Goal: Task Accomplishment & Management: Complete application form

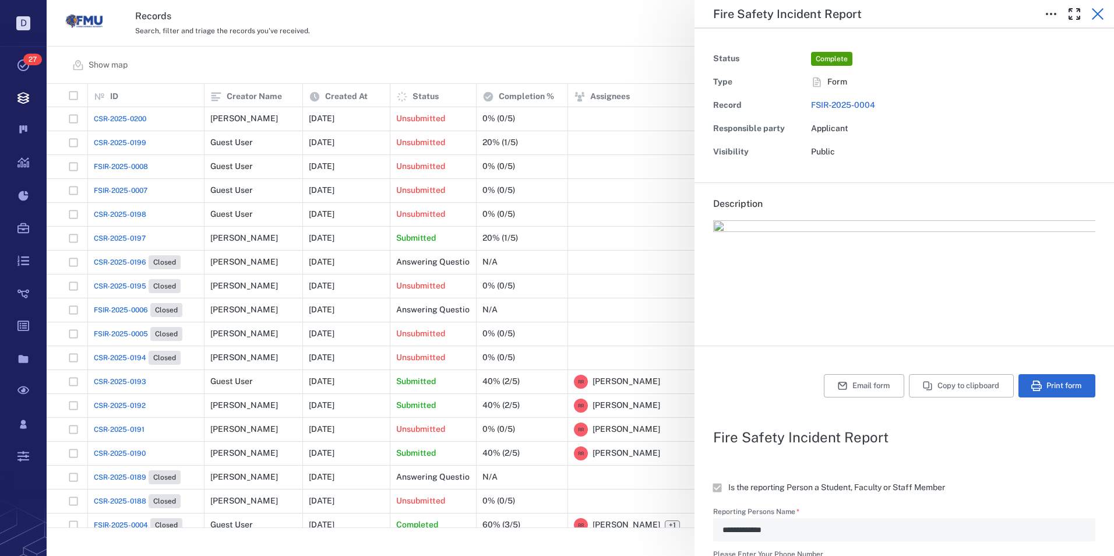
click at [1097, 13] on icon "button" at bounding box center [1098, 14] width 12 height 12
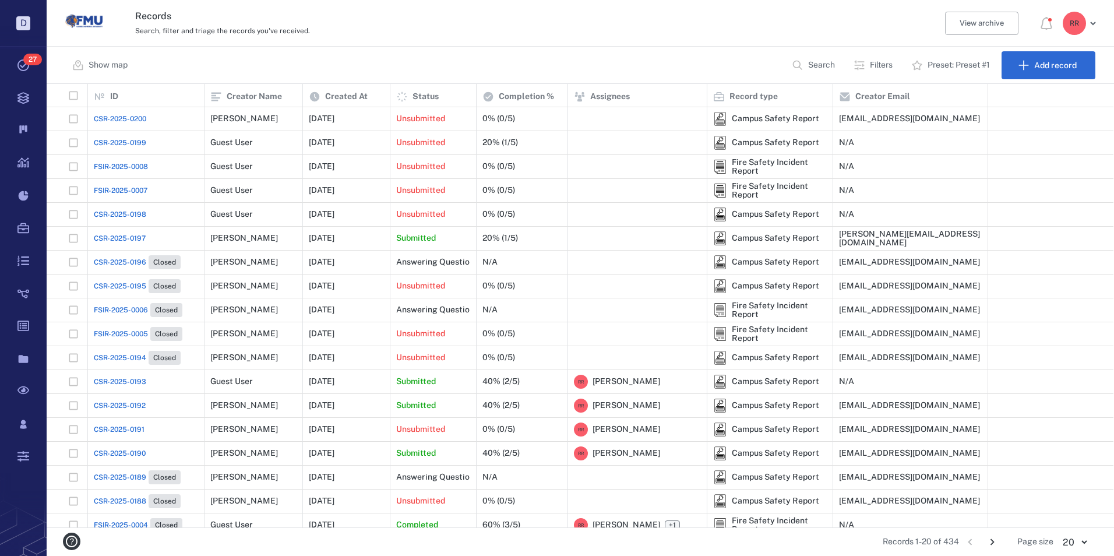
click at [128, 234] on span "CSR-2025-0197" at bounding box center [120, 238] width 52 height 10
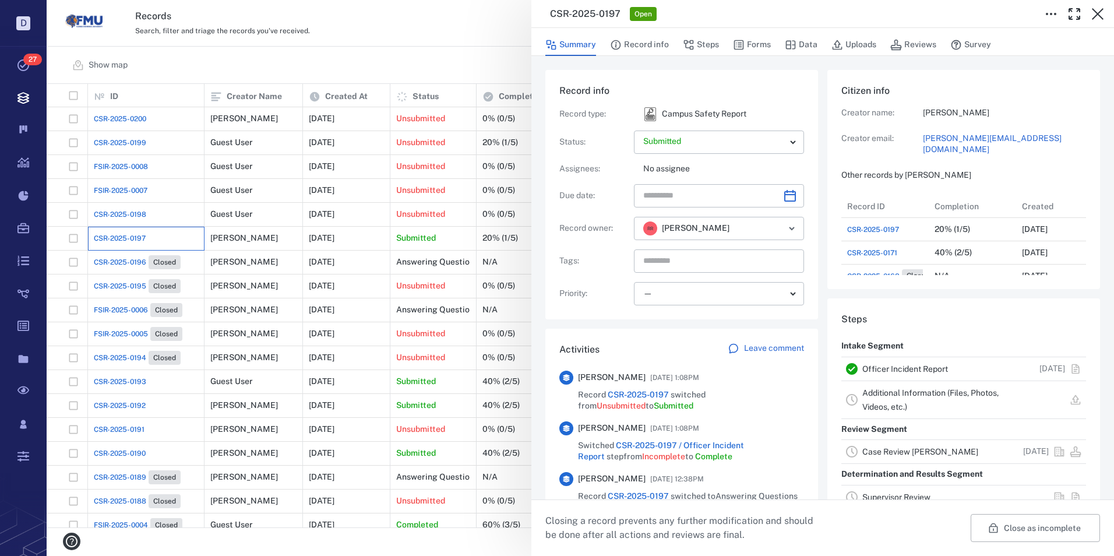
scroll to position [9, 9]
click at [892, 450] on link "Case Review [PERSON_NAME]" at bounding box center [921, 451] width 116 height 9
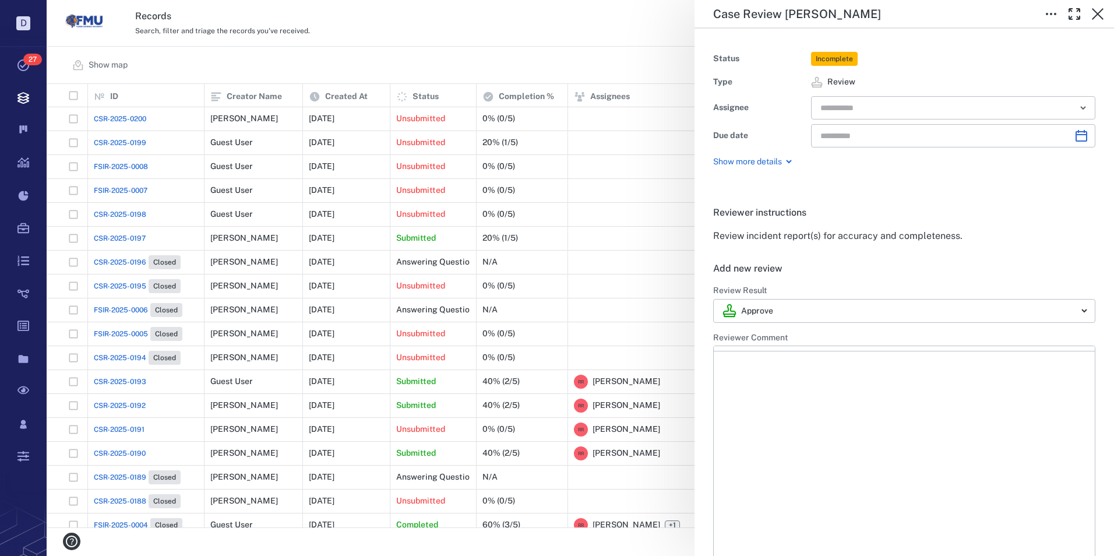
type input "**********"
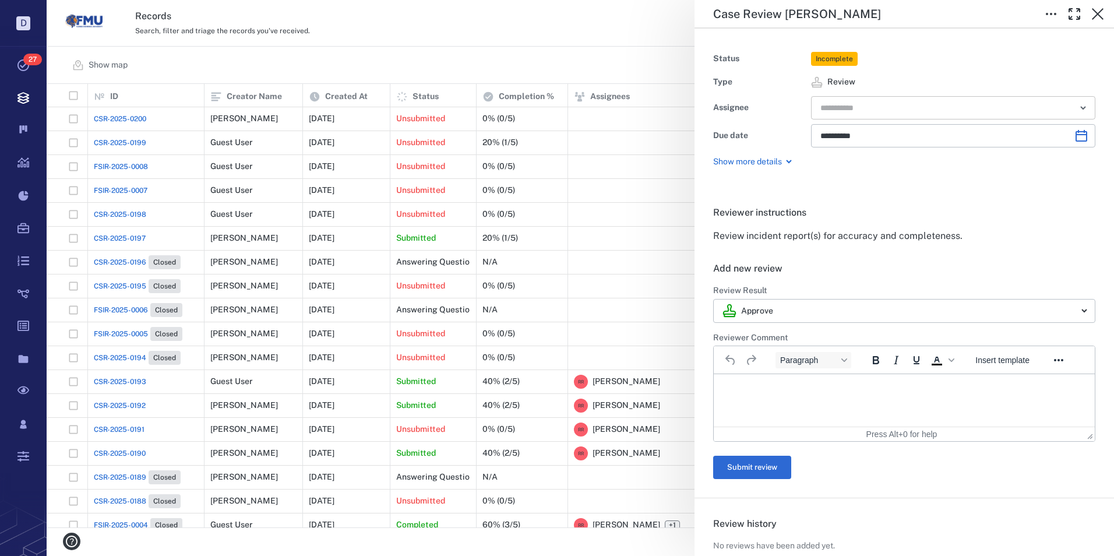
click at [1081, 107] on icon "Open" at bounding box center [1083, 108] width 5 height 2
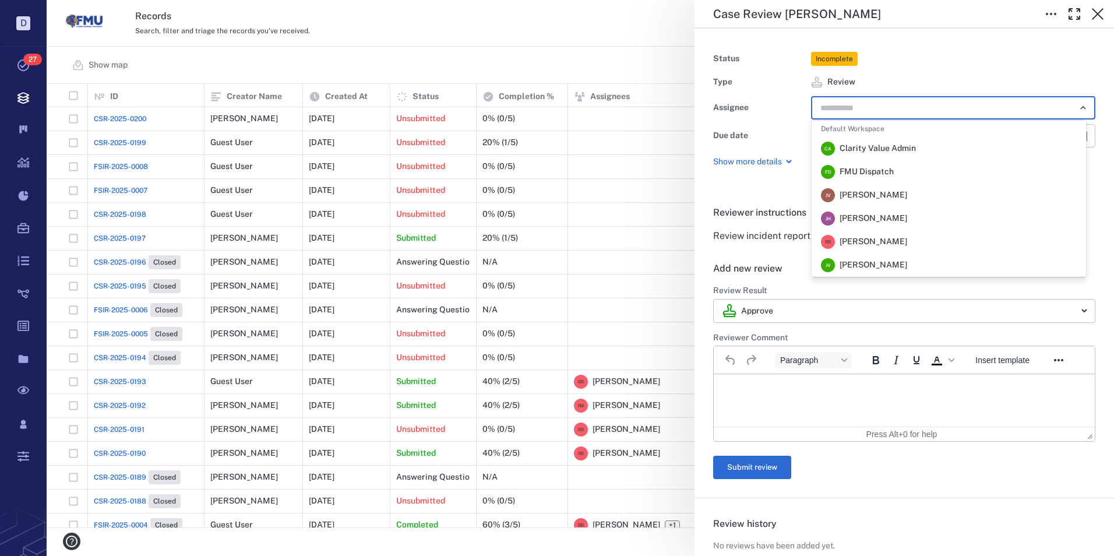
click at [871, 240] on span "[PERSON_NAME]" at bounding box center [874, 242] width 68 height 12
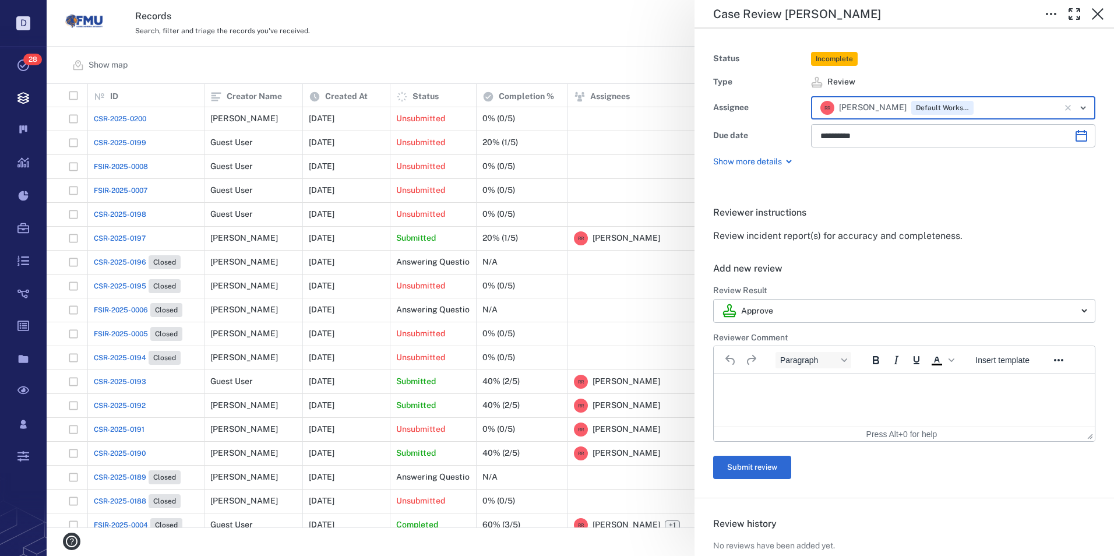
click at [769, 386] on p "Rich Text Area. Press ALT-0 for help." at bounding box center [904, 388] width 361 height 10
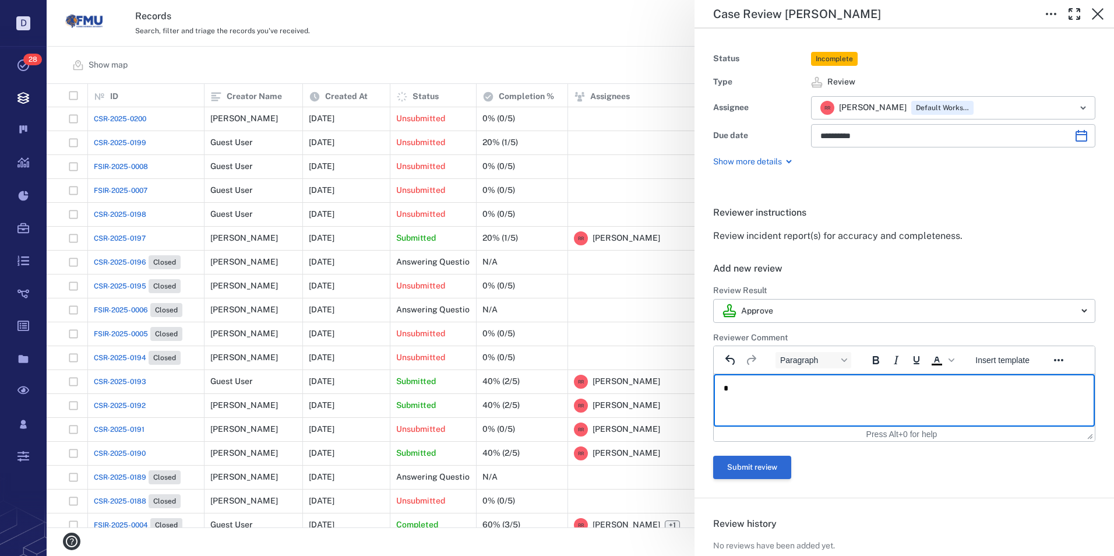
click at [751, 460] on button "Submit review" at bounding box center [752, 467] width 78 height 23
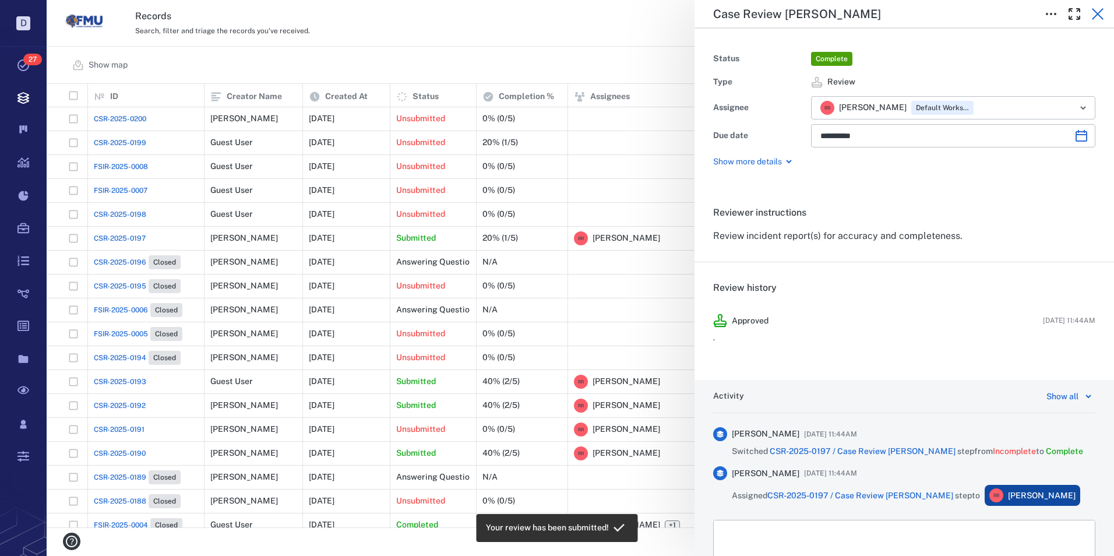
click at [1097, 11] on icon "button" at bounding box center [1098, 14] width 14 height 14
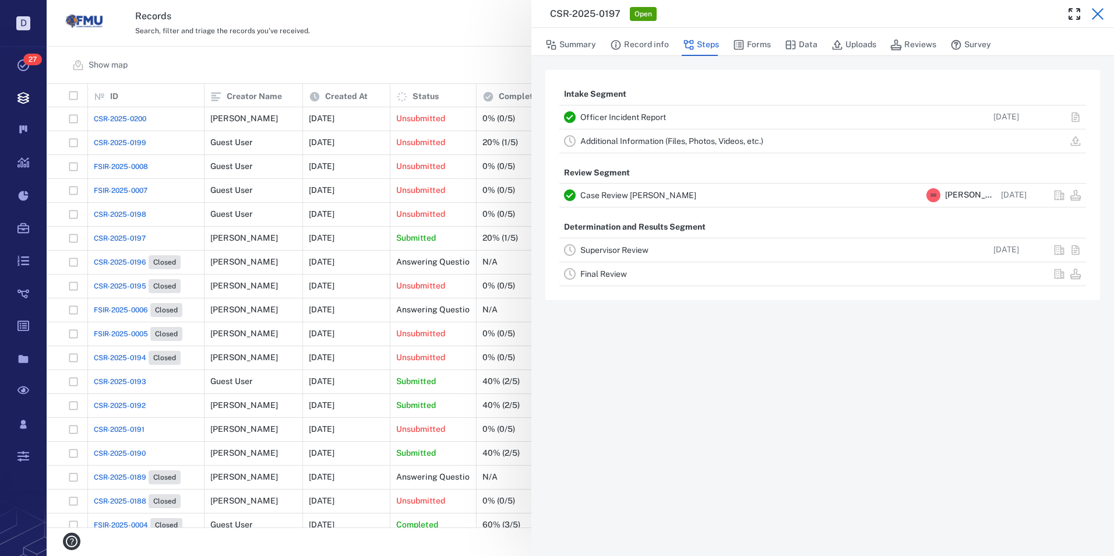
click at [1102, 16] on icon "button" at bounding box center [1098, 14] width 14 height 14
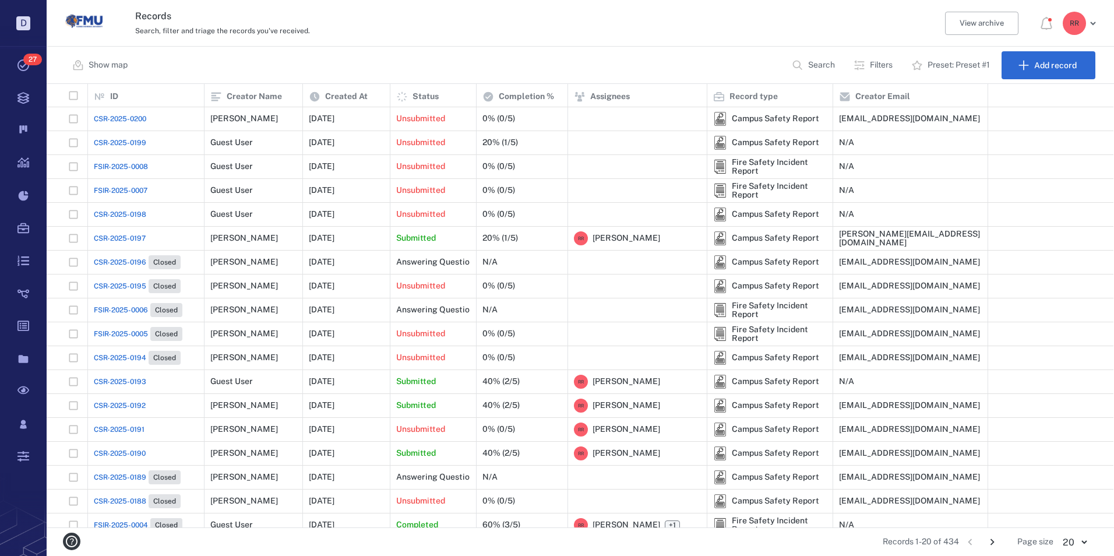
drag, startPoint x: 134, startPoint y: 187, endPoint x: 556, endPoint y: 177, distance: 422.1
click at [134, 187] on span "FSIR-2025-0007" at bounding box center [121, 190] width 54 height 10
click at [140, 190] on span "FSIR-2025-0007" at bounding box center [121, 190] width 54 height 10
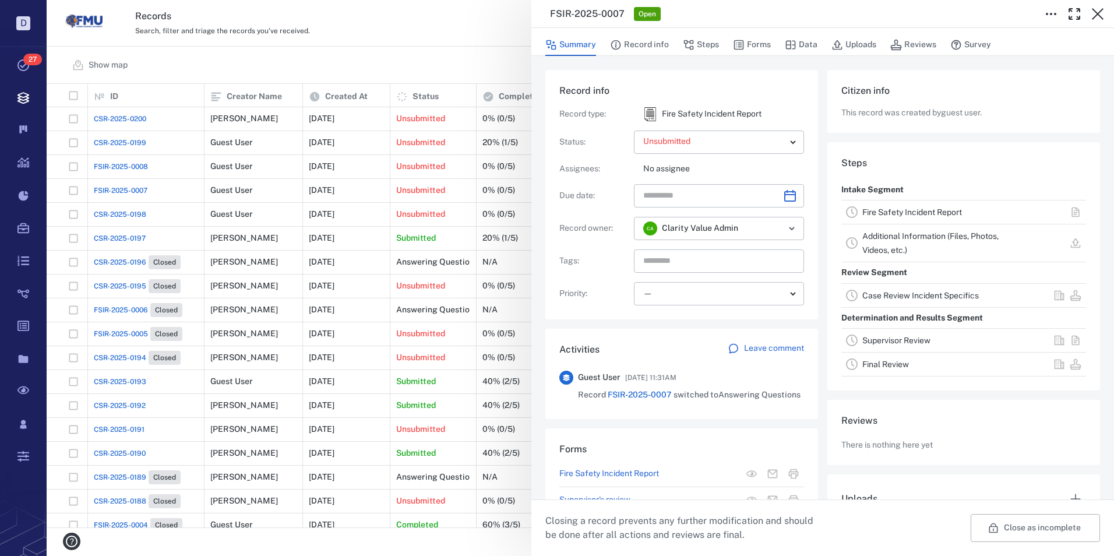
click at [879, 210] on link "Fire Safety Incident Report" at bounding box center [913, 211] width 100 height 9
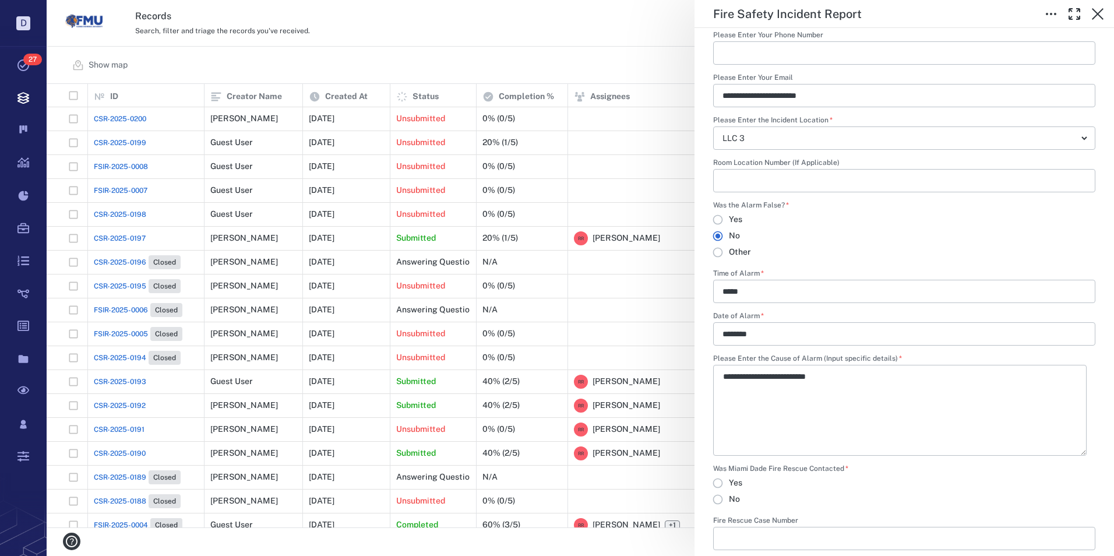
scroll to position [499, 0]
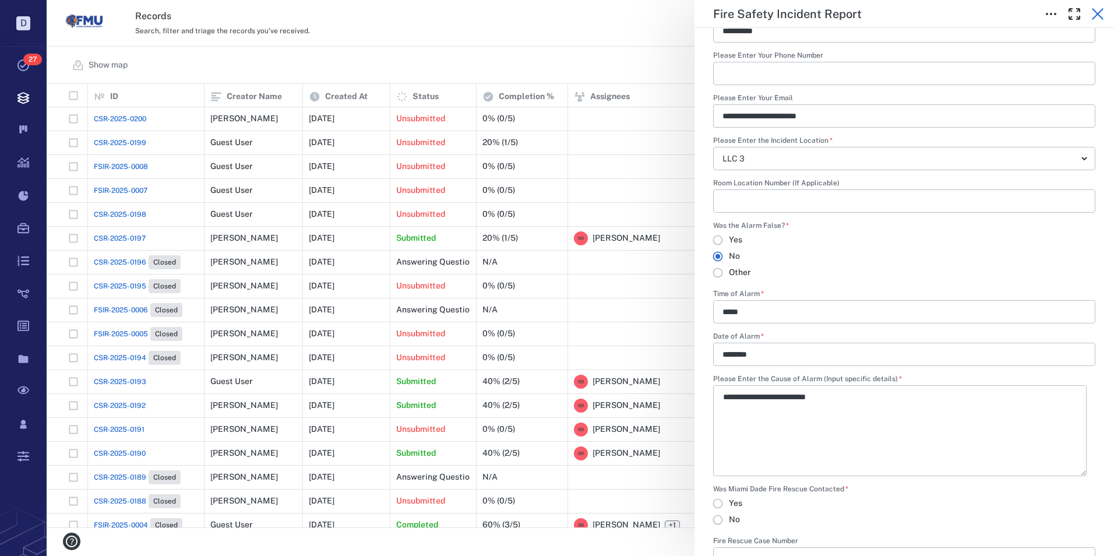
click at [1099, 15] on icon "button" at bounding box center [1098, 14] width 12 height 12
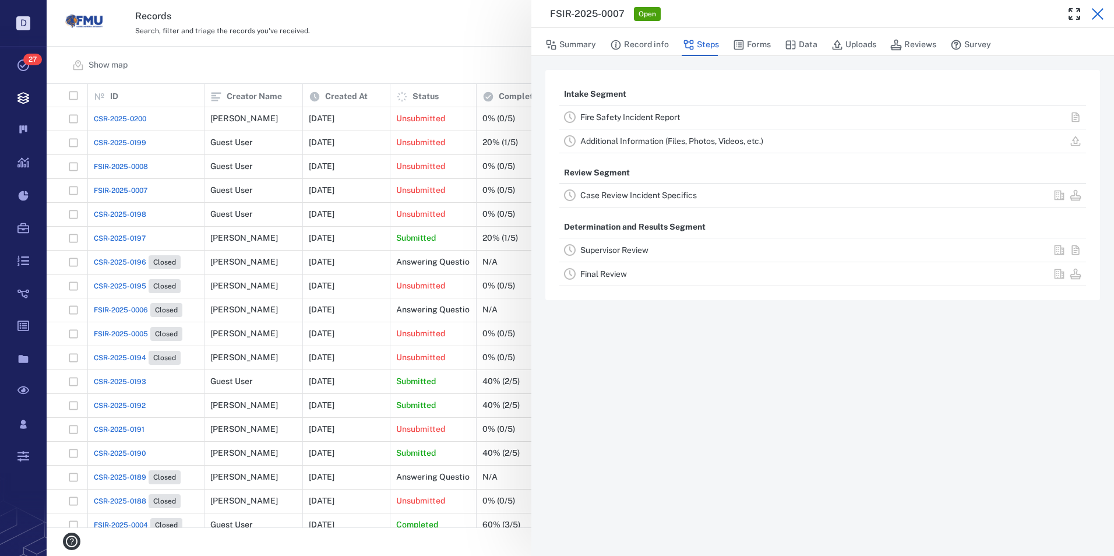
click at [1096, 16] on icon "button" at bounding box center [1098, 14] width 12 height 12
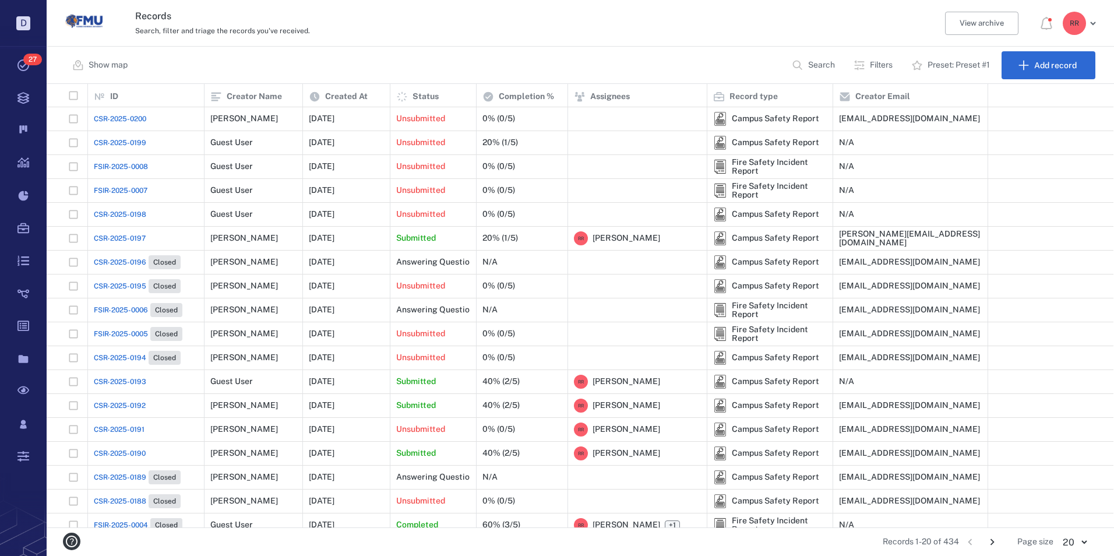
click at [122, 164] on span "FSIR-2025-0008" at bounding box center [121, 166] width 54 height 10
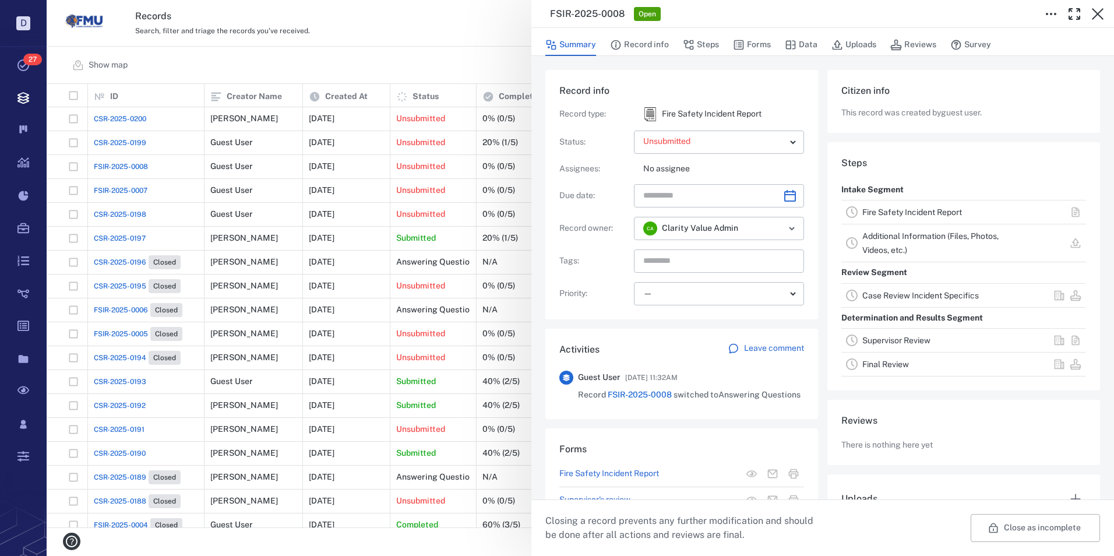
click at [911, 213] on link "Fire Safety Incident Report" at bounding box center [913, 211] width 100 height 9
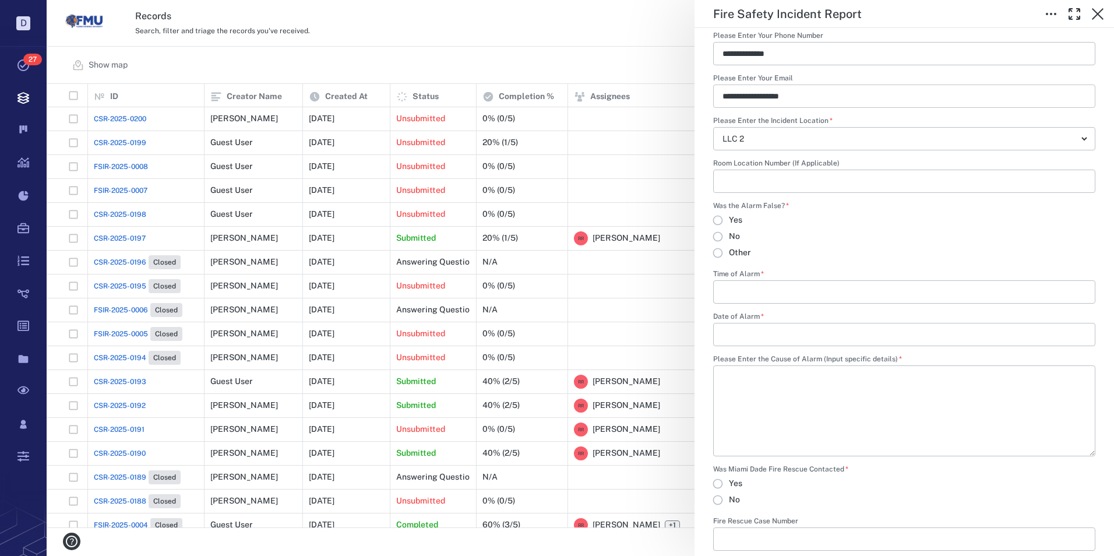
scroll to position [441, 0]
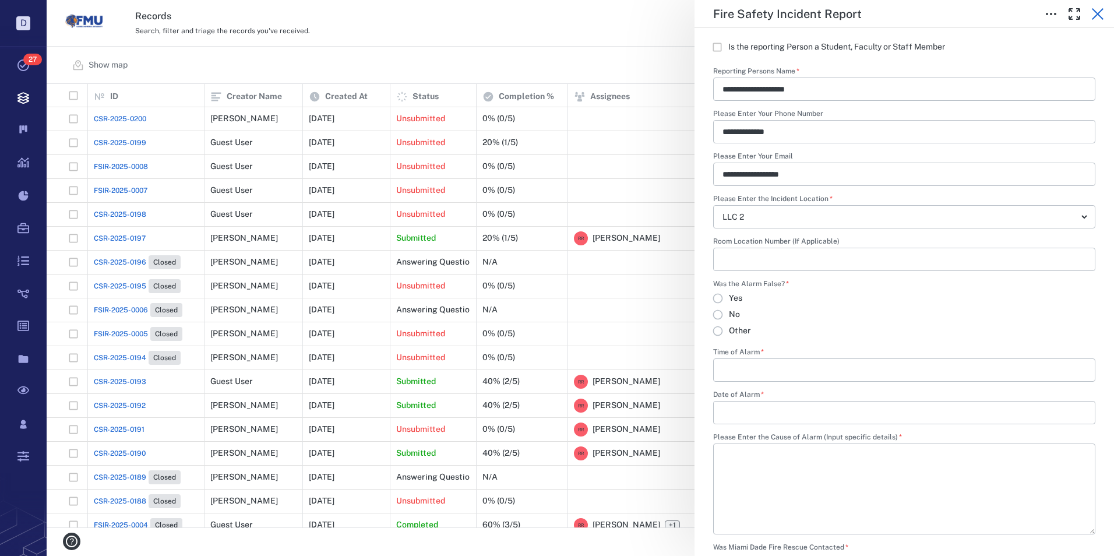
click at [1099, 13] on icon "button" at bounding box center [1098, 14] width 12 height 12
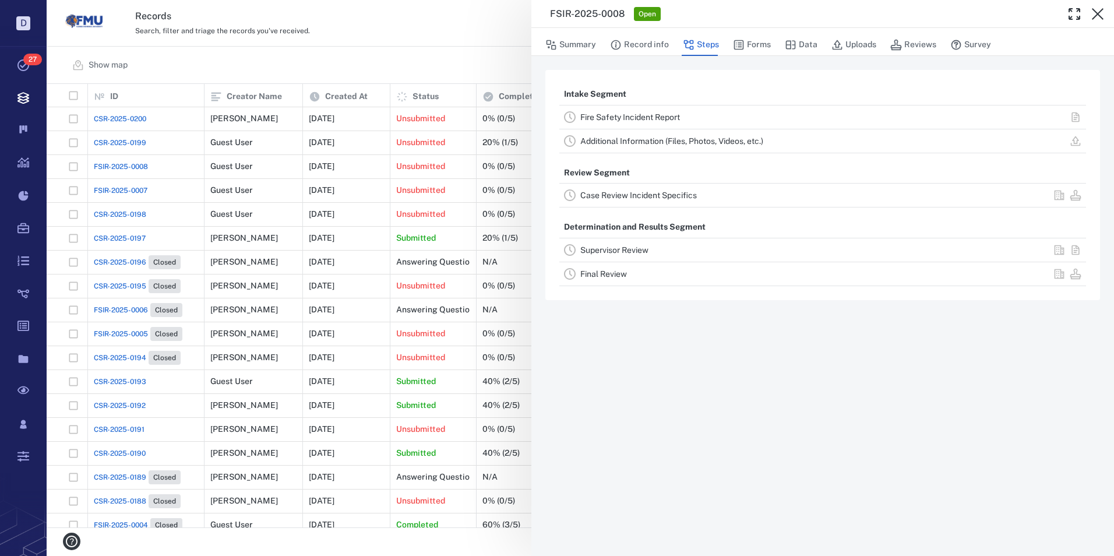
click at [127, 144] on div "FSIR-2025-0008 Open Summary Record info Steps Forms Data Uploads Reviews Survey…" at bounding box center [581, 278] width 1068 height 556
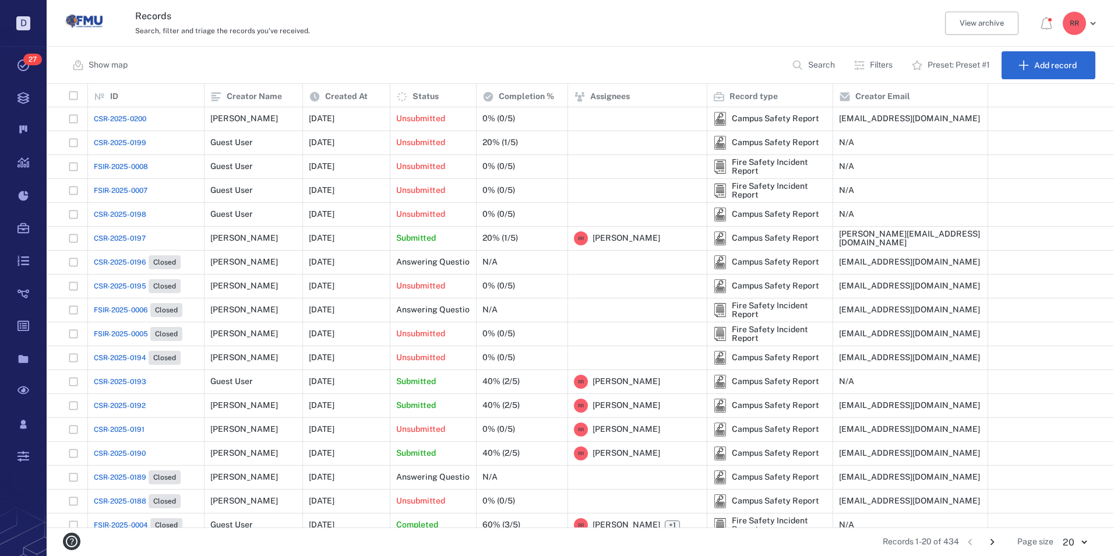
click at [125, 142] on span "CSR-2025-0199" at bounding box center [120, 143] width 52 height 10
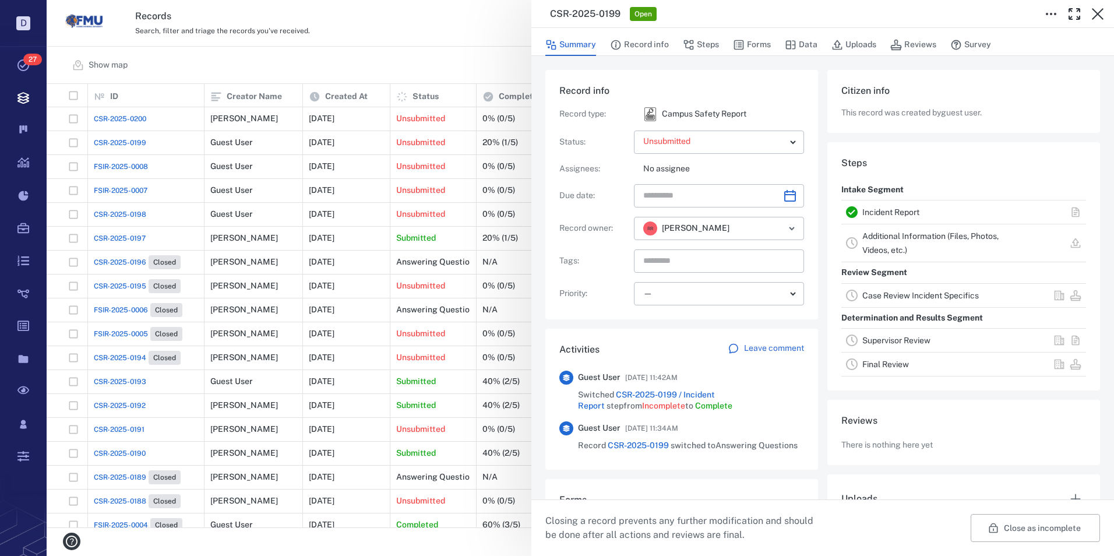
click at [887, 212] on link "Incident Report" at bounding box center [891, 211] width 57 height 9
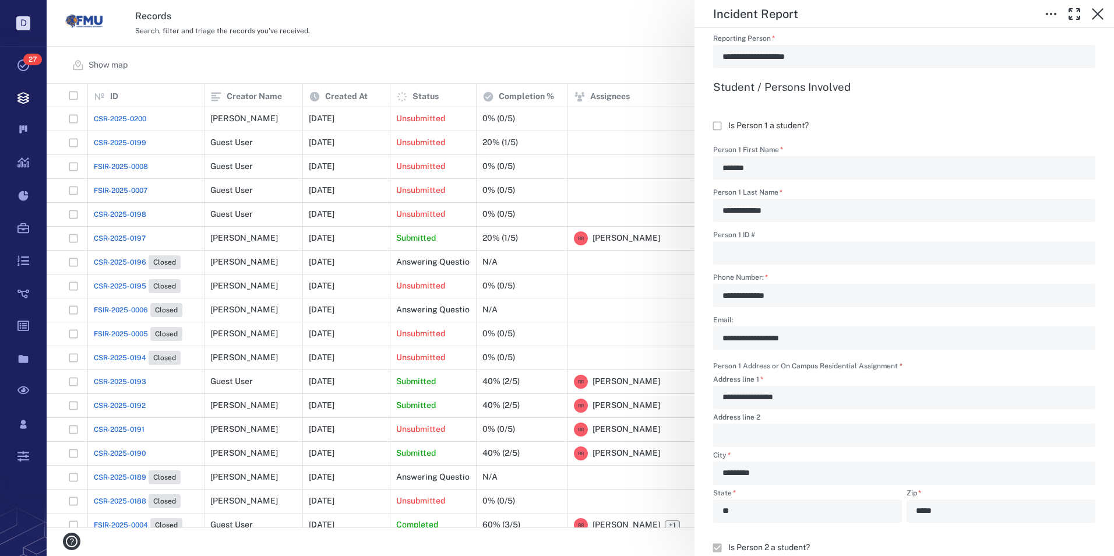
scroll to position [453, 0]
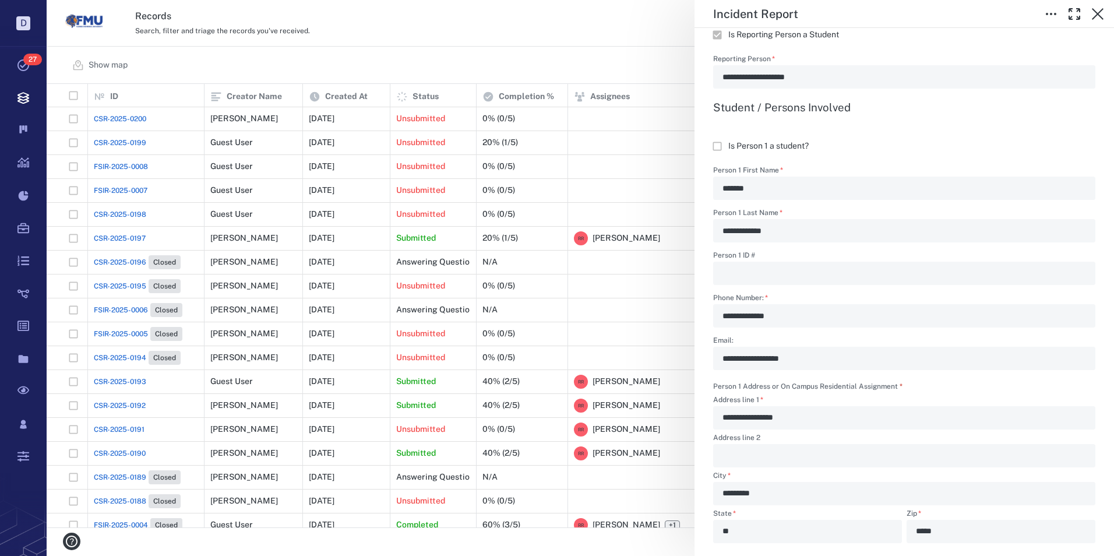
click at [954, 139] on label "Is Person 1 a student?" at bounding box center [904, 146] width 382 height 22
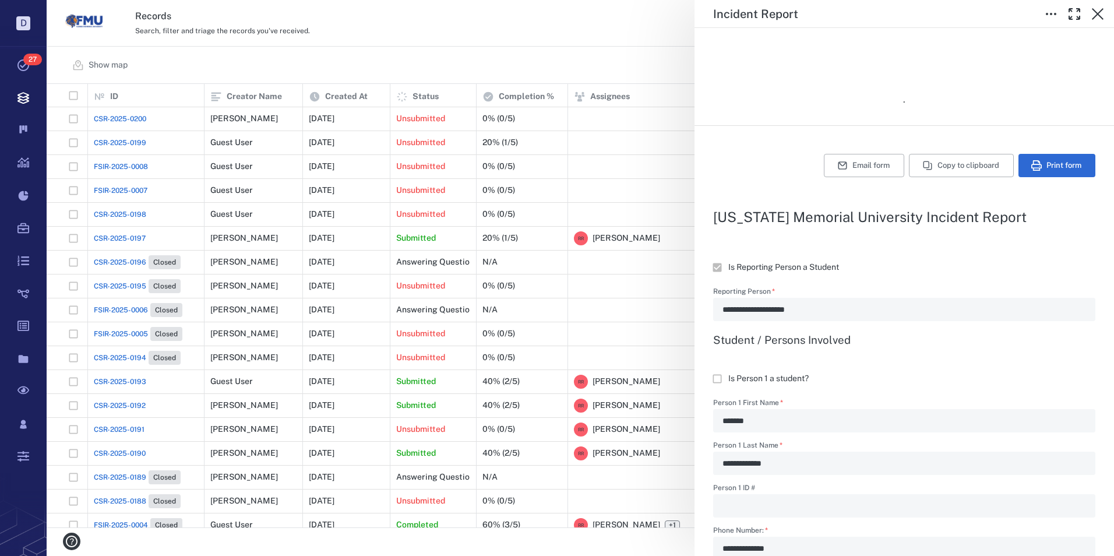
scroll to position [103, 0]
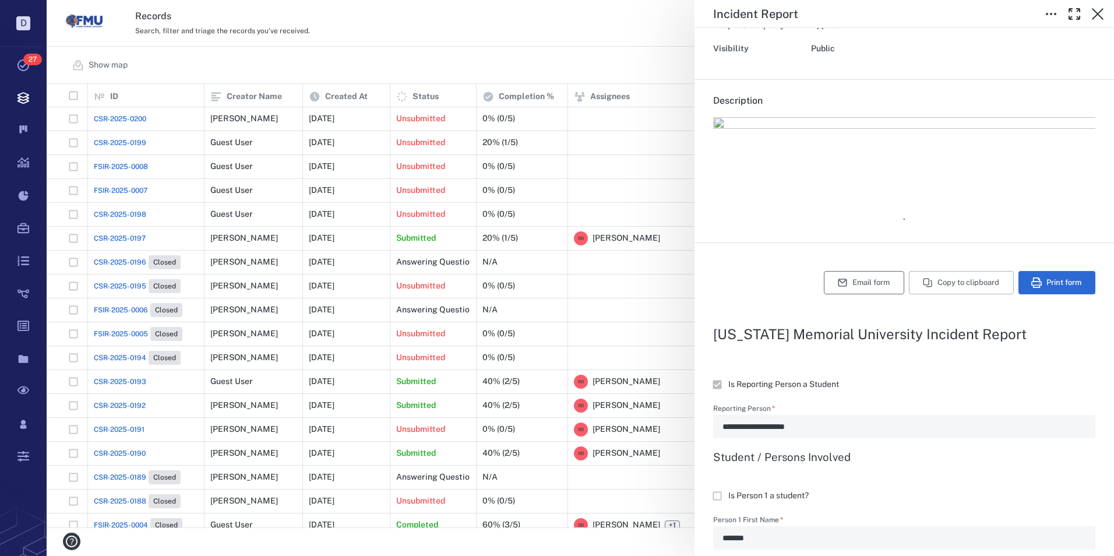
click at [842, 282] on button "Email form" at bounding box center [864, 282] width 80 height 23
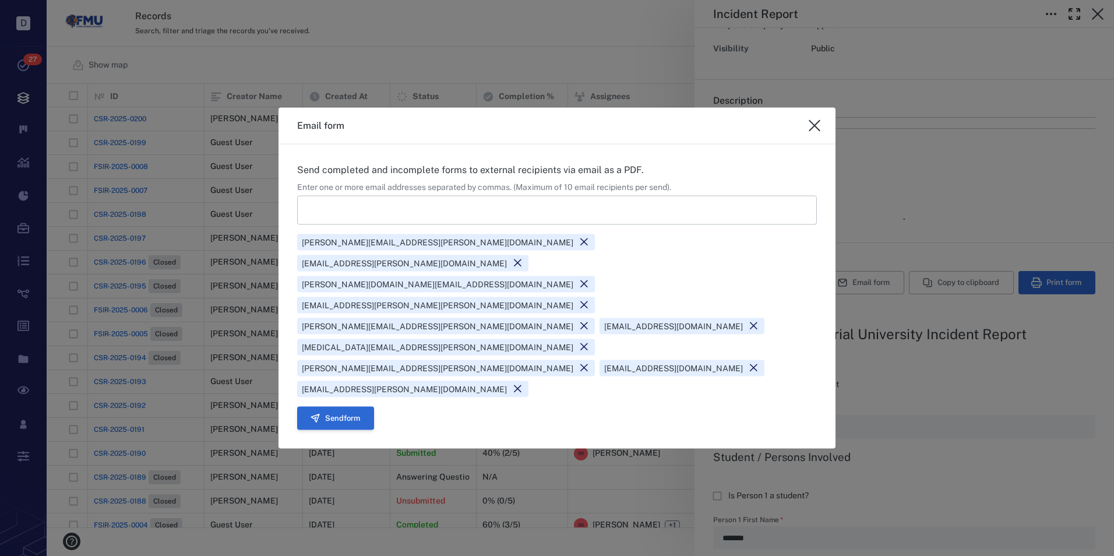
click at [340, 406] on button "Send form" at bounding box center [335, 417] width 77 height 23
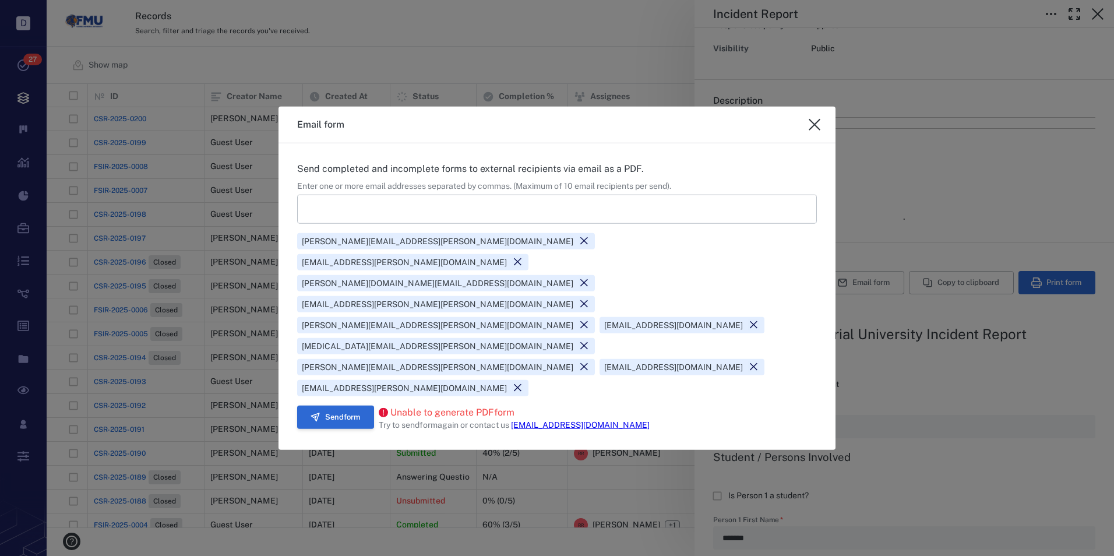
click at [338, 406] on button "Send form" at bounding box center [335, 417] width 77 height 23
click at [814, 132] on icon "close" at bounding box center [815, 125] width 14 height 14
type textarea "*"
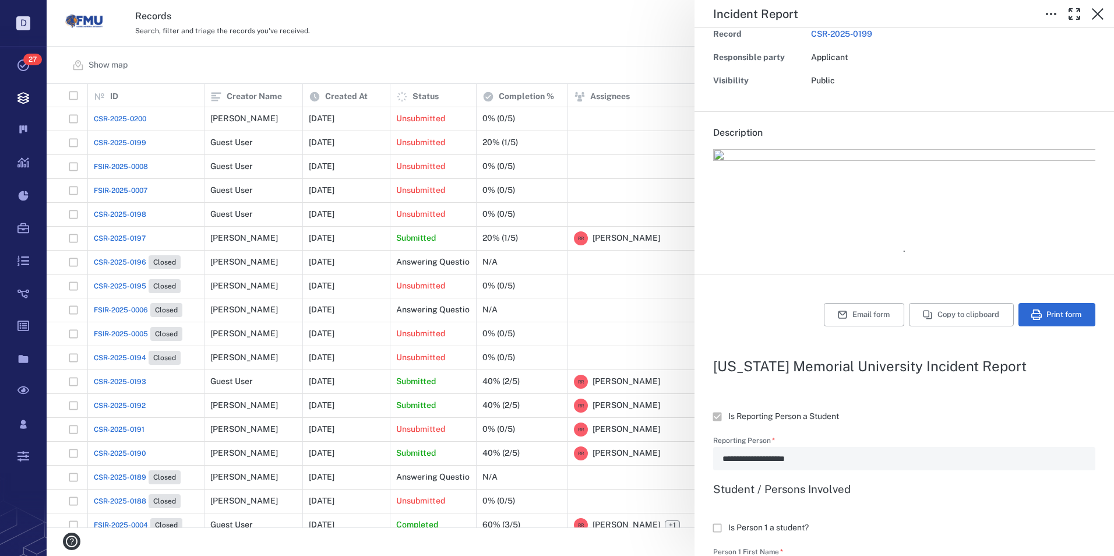
scroll to position [45, 0]
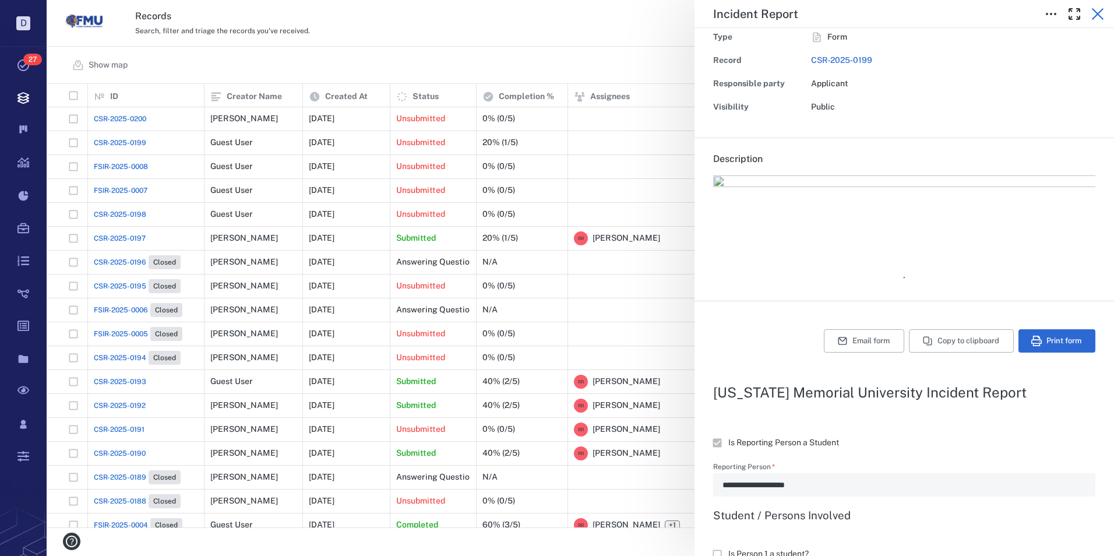
click at [1097, 14] on icon "button" at bounding box center [1098, 14] width 12 height 12
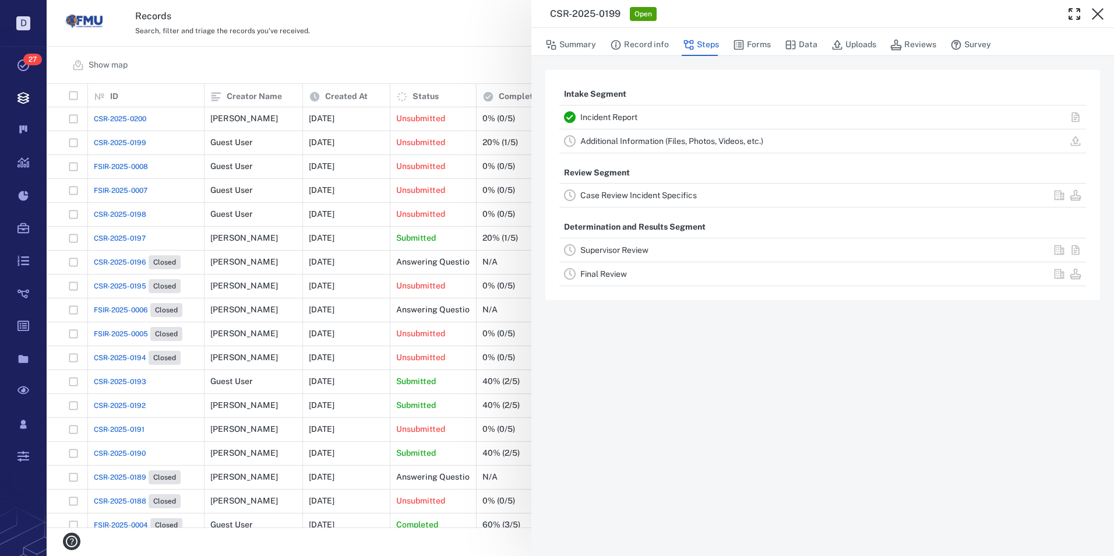
click at [604, 193] on link "Case Review Incident Specifics" at bounding box center [638, 195] width 117 height 9
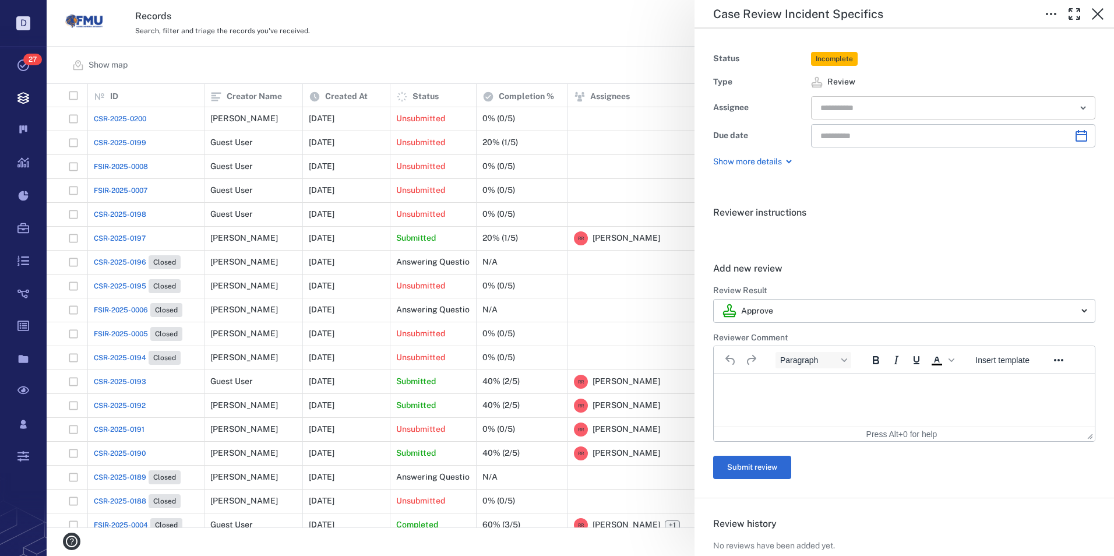
click at [903, 111] on input "text" at bounding box center [939, 108] width 241 height 16
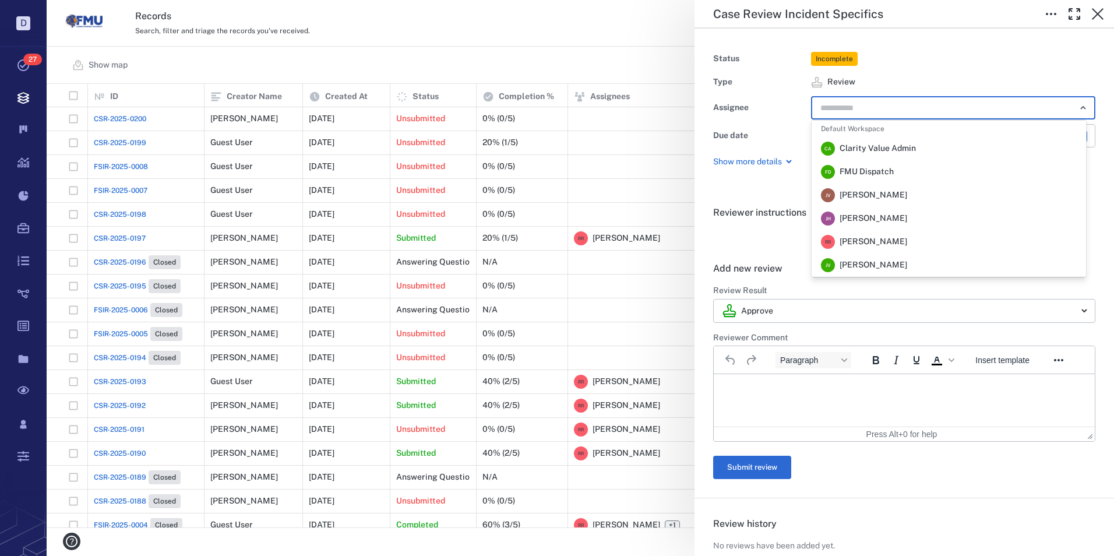
click at [857, 240] on span "[PERSON_NAME]" at bounding box center [874, 242] width 68 height 12
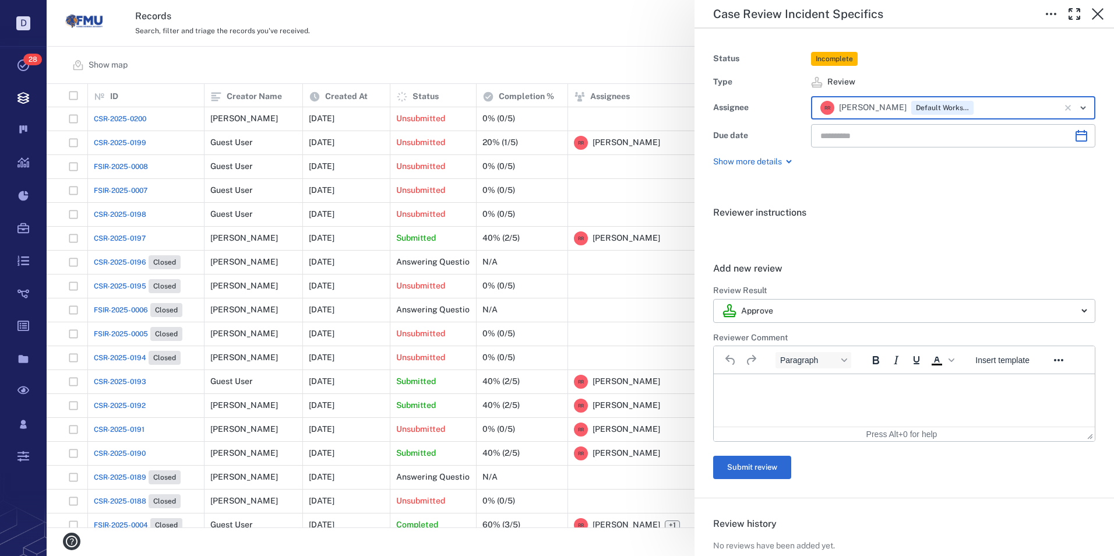
click at [736, 388] on p "Rich Text Area. Press ALT-0 for help." at bounding box center [904, 388] width 361 height 10
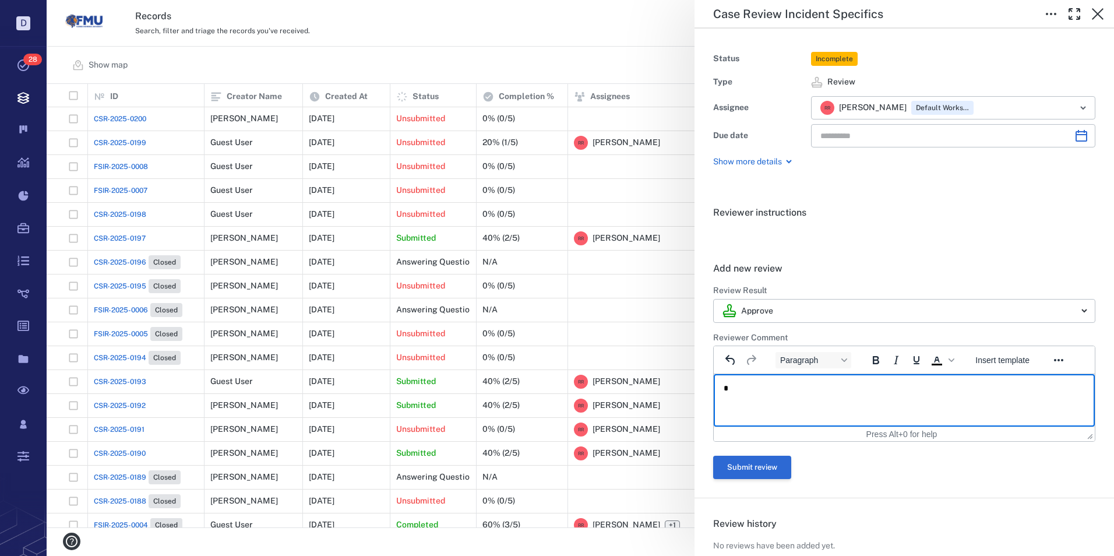
click at [741, 461] on button "Submit review" at bounding box center [752, 467] width 78 height 23
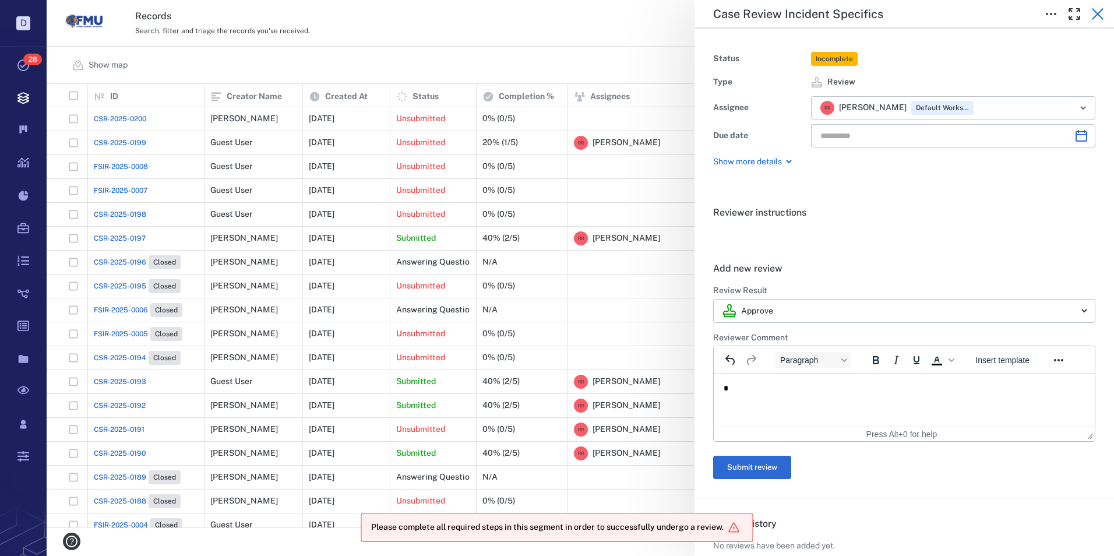
click at [1097, 13] on icon "button" at bounding box center [1098, 14] width 12 height 12
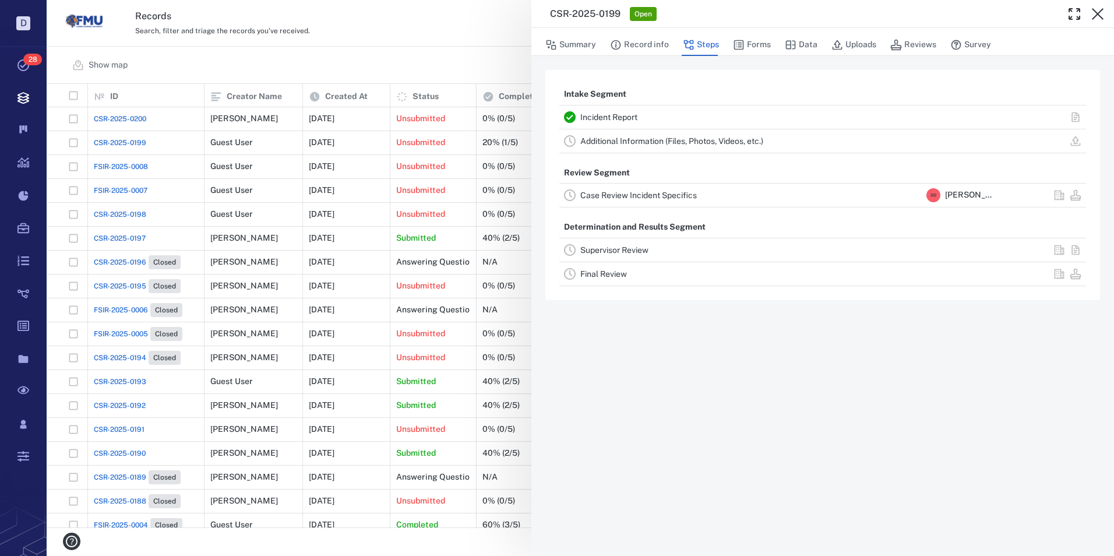
click at [112, 117] on div "CSR-2025-0199 Open Summary Record info Steps Forms Data Uploads Reviews Survey …" at bounding box center [581, 278] width 1068 height 556
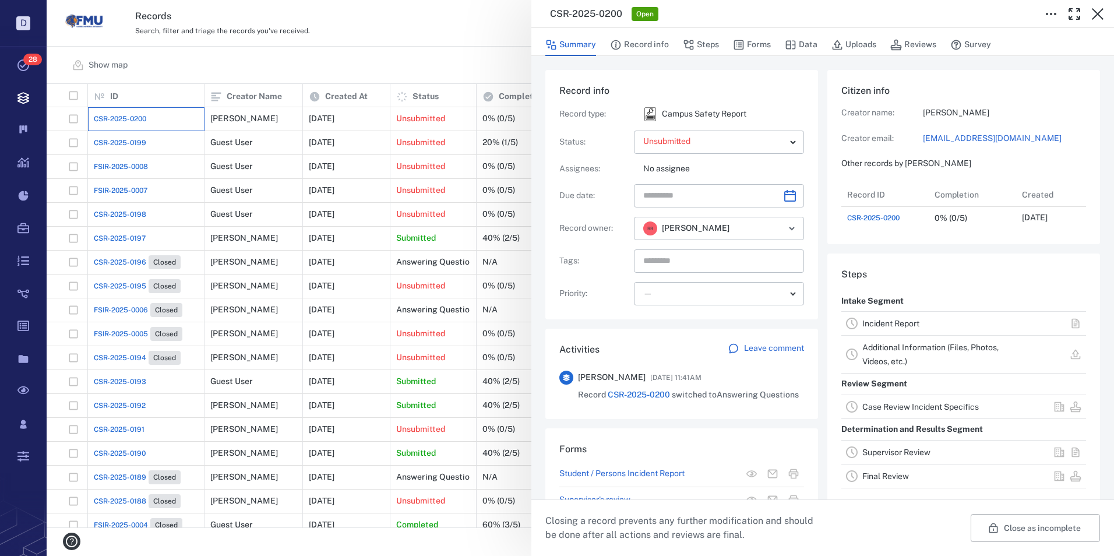
scroll to position [47, 231]
click at [888, 328] on link "Incident Report" at bounding box center [891, 323] width 57 height 9
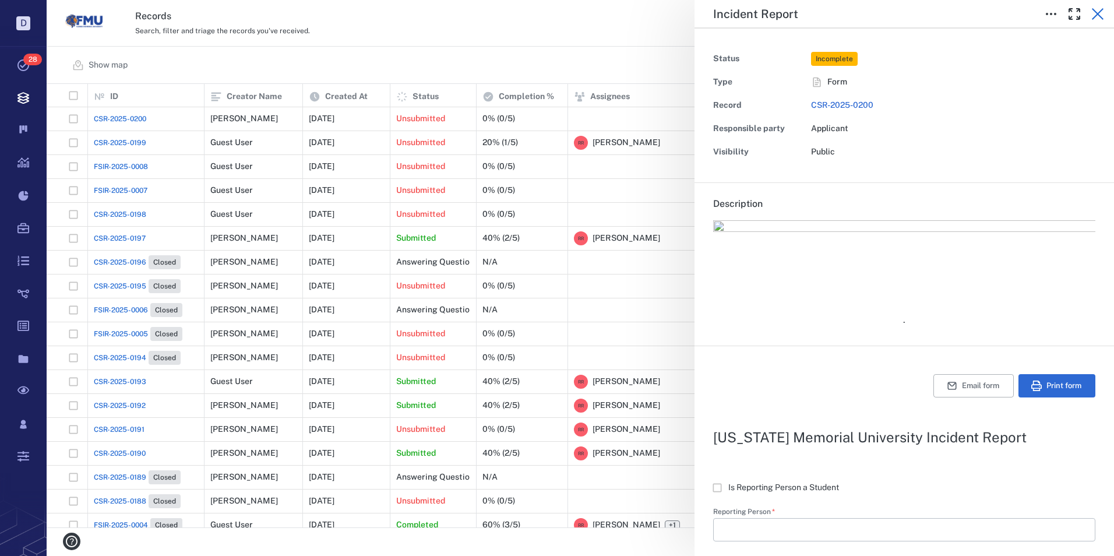
click at [1095, 13] on icon "button" at bounding box center [1098, 14] width 14 height 14
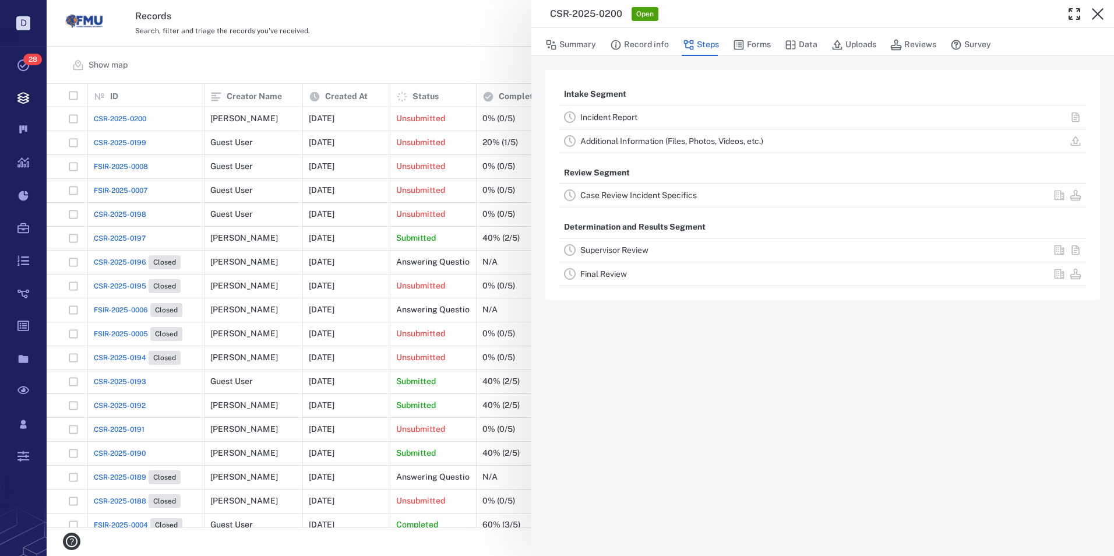
click at [140, 145] on div "CSR-2025-0200 Open Summary Record info Steps Forms Data Uploads Reviews Survey …" at bounding box center [581, 278] width 1068 height 556
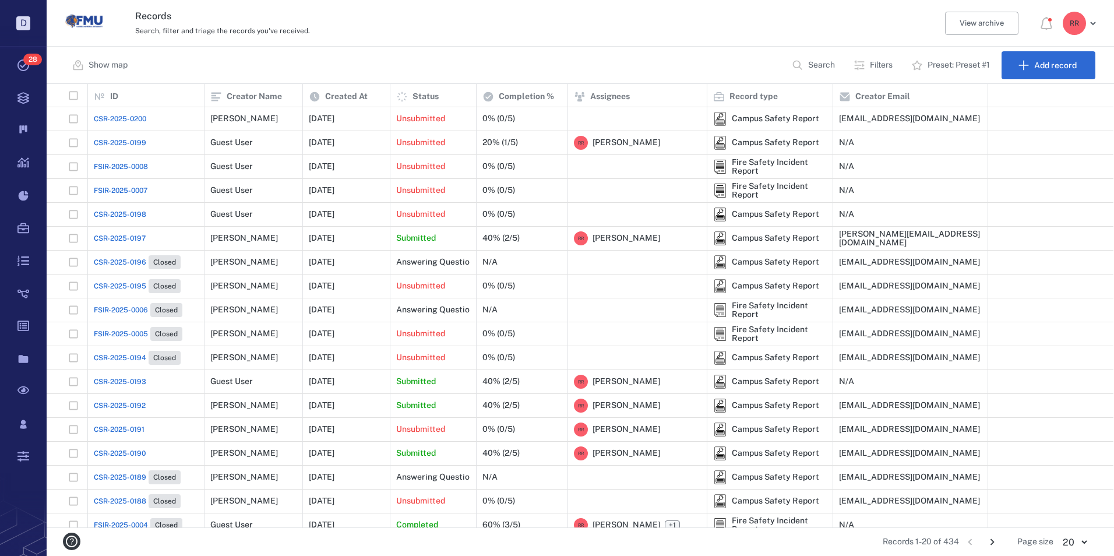
scroll to position [435, 1058]
click at [132, 168] on span "FSIR-2025-0008" at bounding box center [121, 166] width 54 height 10
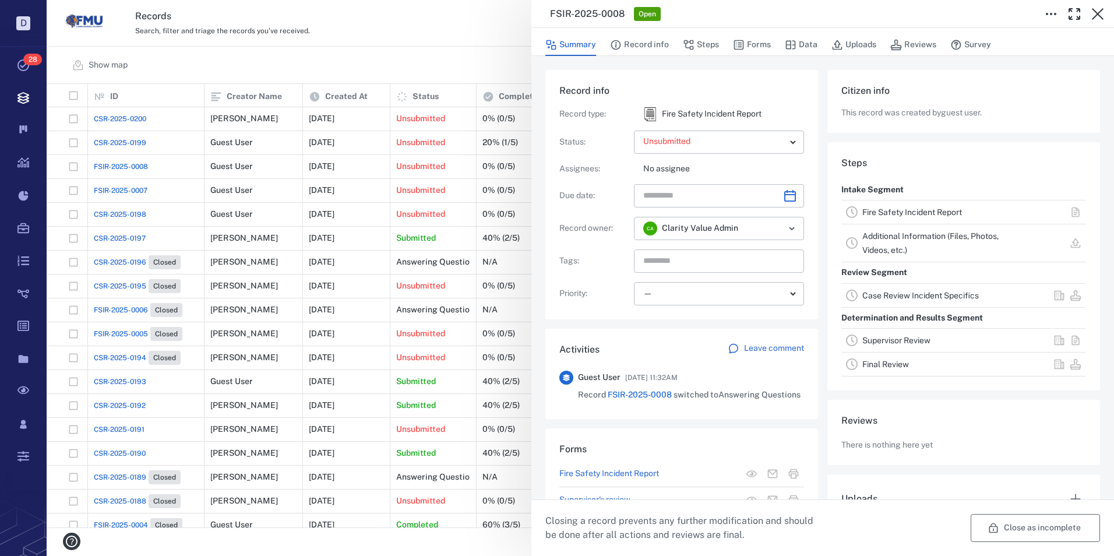
click at [1001, 523] on button "Close as incomplete" at bounding box center [1035, 528] width 129 height 28
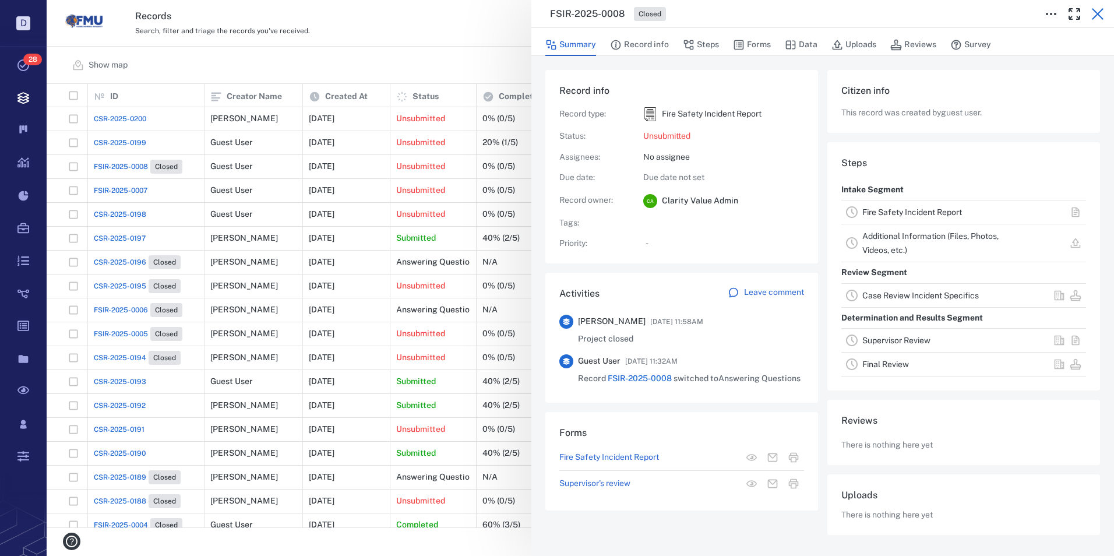
click at [1094, 13] on icon "button" at bounding box center [1098, 14] width 14 height 14
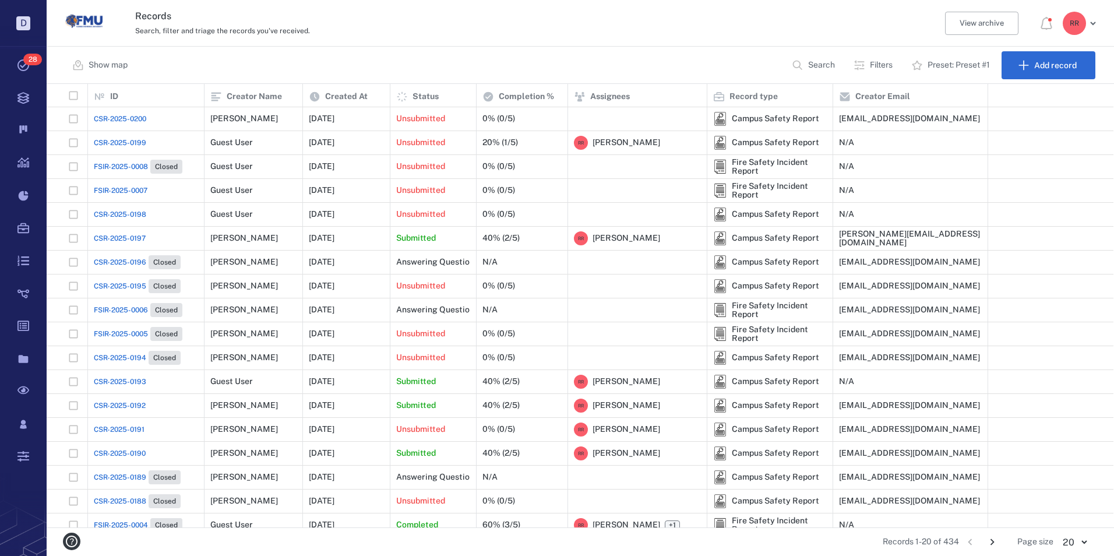
click at [126, 191] on span "FSIR-2025-0007" at bounding box center [121, 190] width 54 height 10
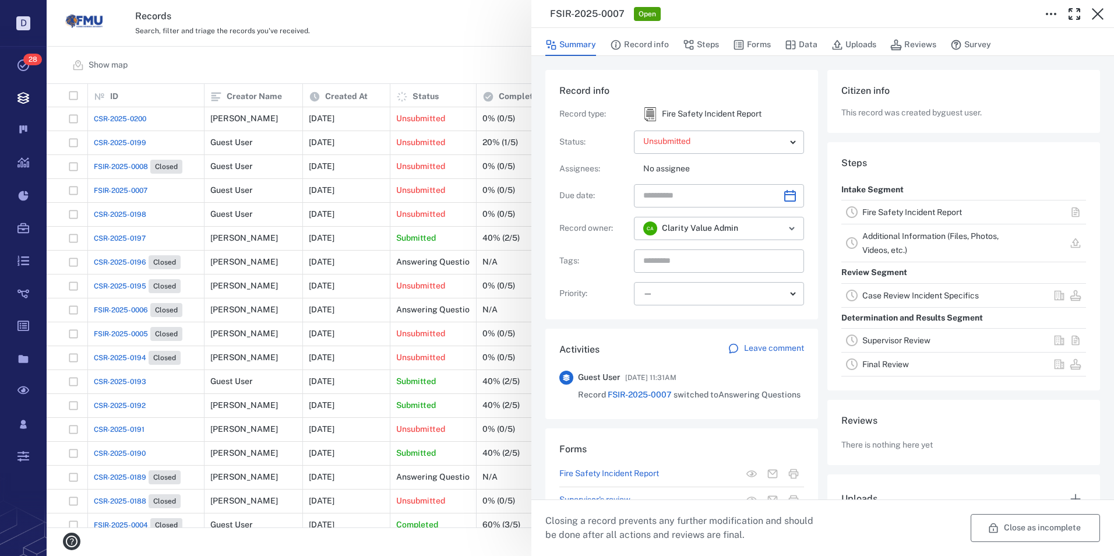
click at [1041, 525] on button "Close as incomplete" at bounding box center [1035, 528] width 129 height 28
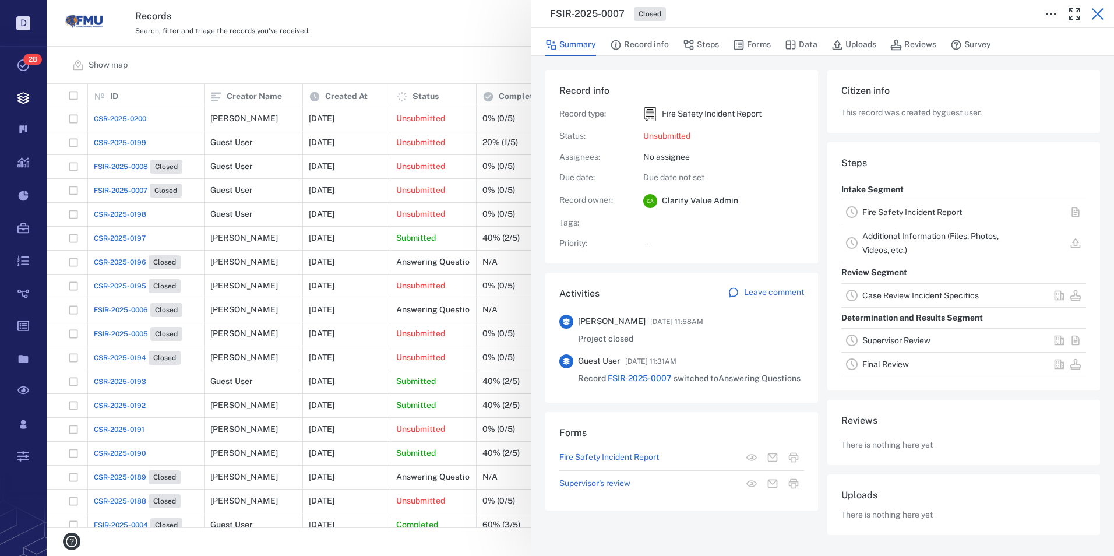
click at [1096, 11] on icon "button" at bounding box center [1098, 14] width 12 height 12
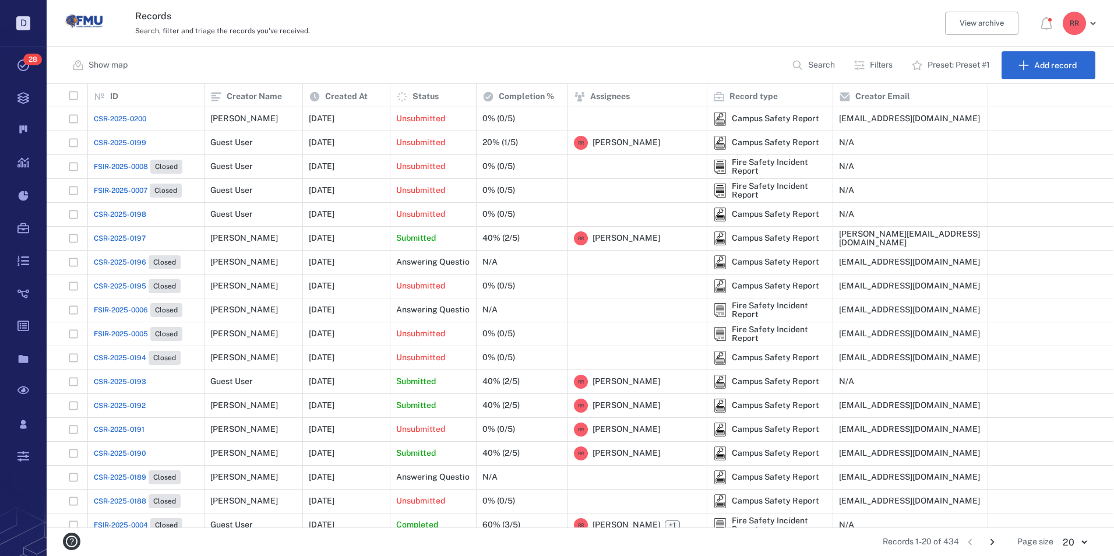
click at [133, 214] on span "CSR-2025-0198" at bounding box center [120, 214] width 52 height 10
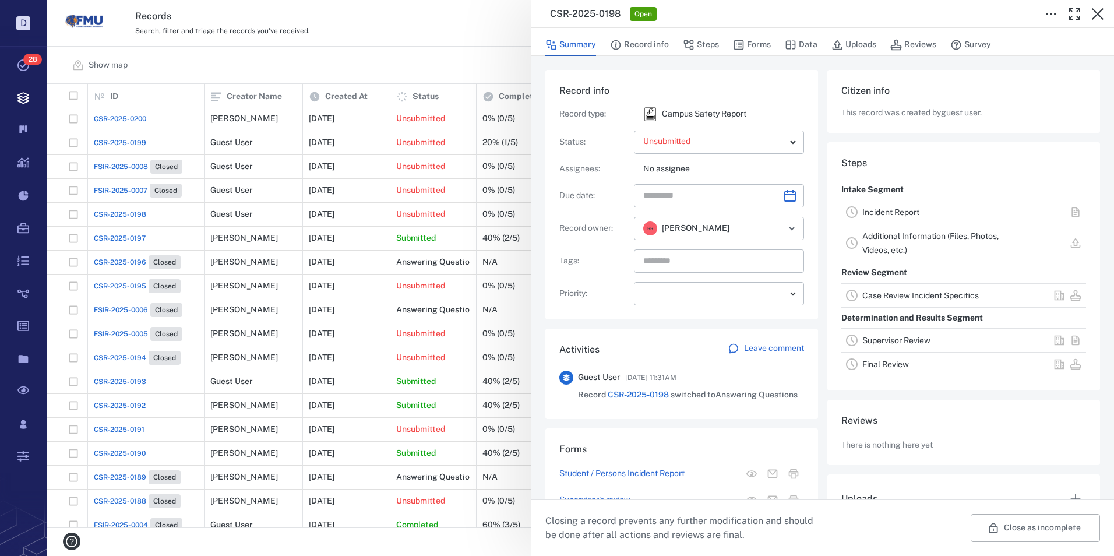
click at [900, 213] on link "Incident Report" at bounding box center [891, 211] width 57 height 9
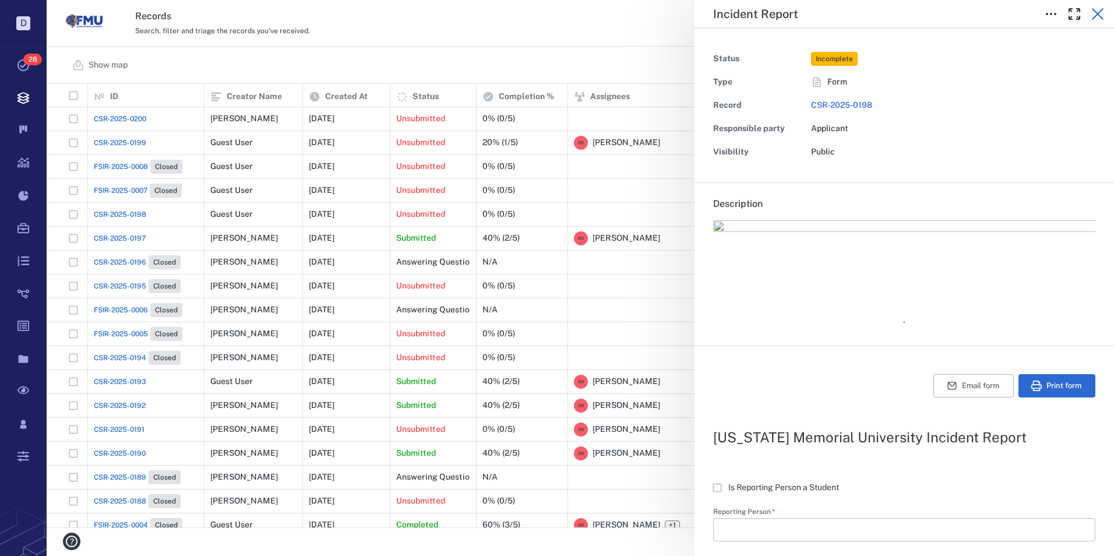
click at [1097, 12] on icon "button" at bounding box center [1098, 14] width 14 height 14
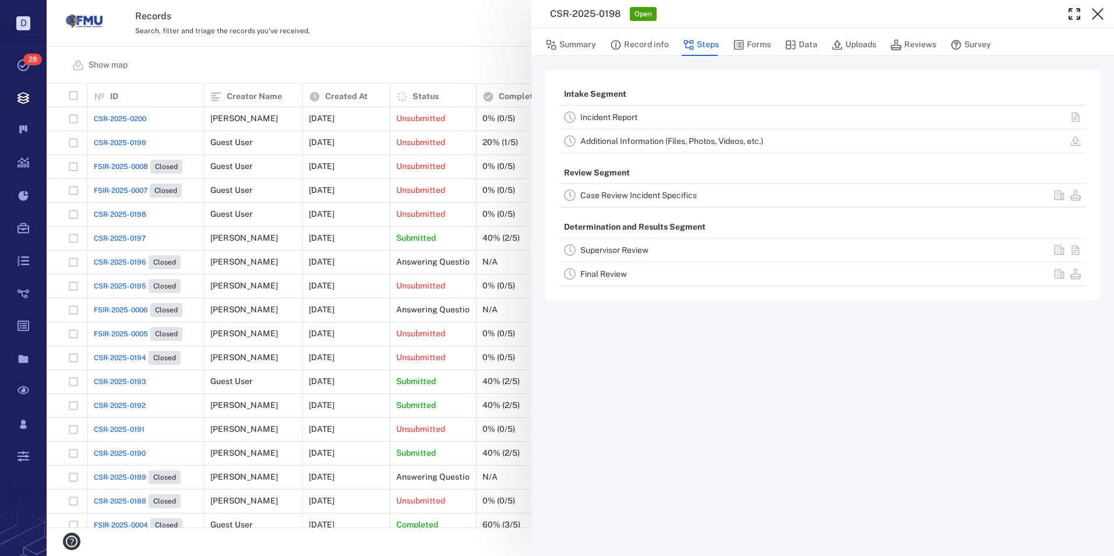
drag, startPoint x: 1098, startPoint y: 12, endPoint x: 512, endPoint y: 240, distance: 628.7
click at [1098, 12] on icon "button" at bounding box center [1098, 14] width 14 height 14
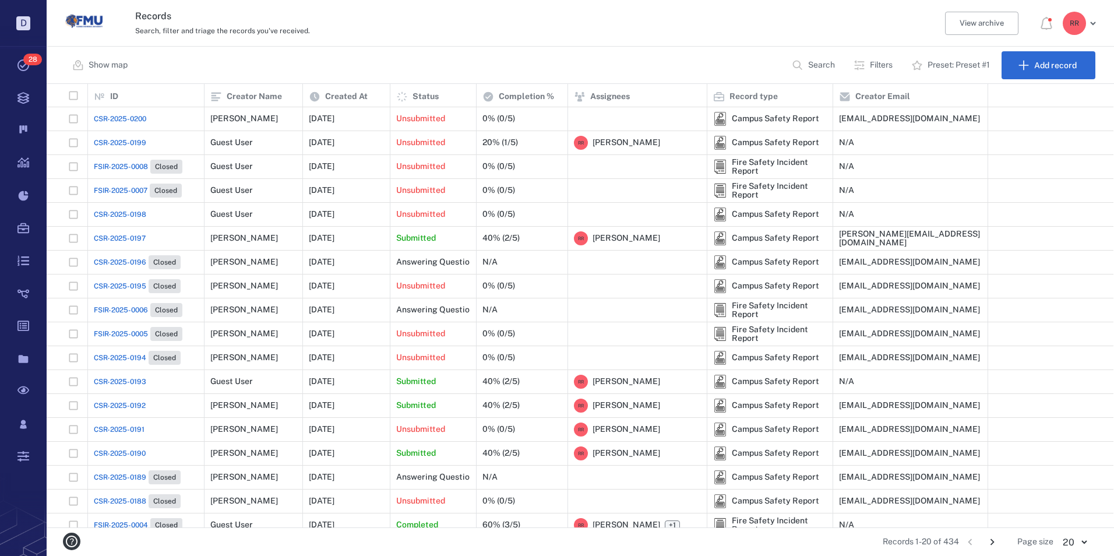
click at [118, 216] on span "CSR-2025-0198" at bounding box center [120, 214] width 52 height 10
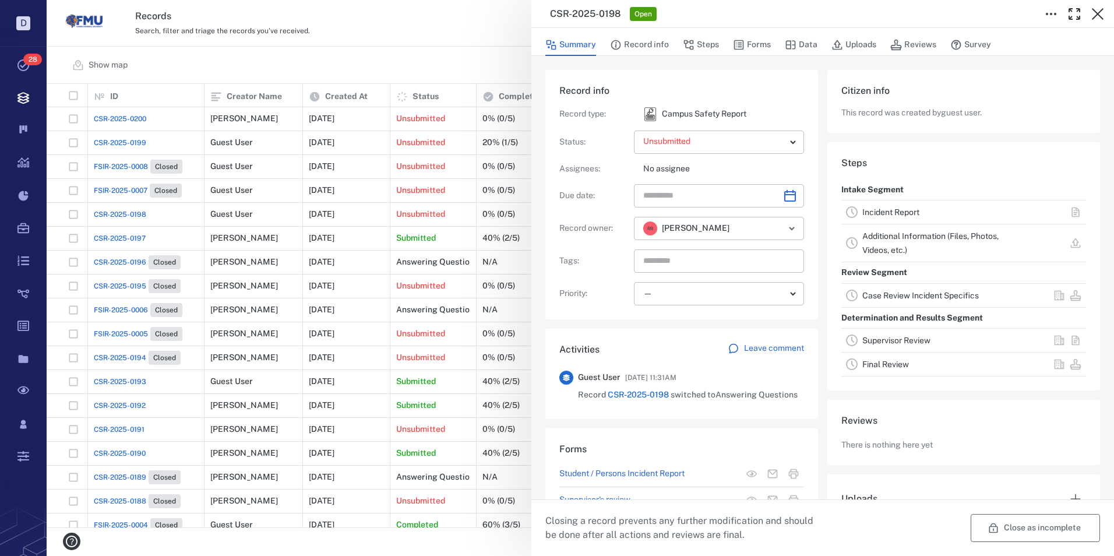
click at [1020, 531] on button "Close as incomplete" at bounding box center [1035, 528] width 129 height 28
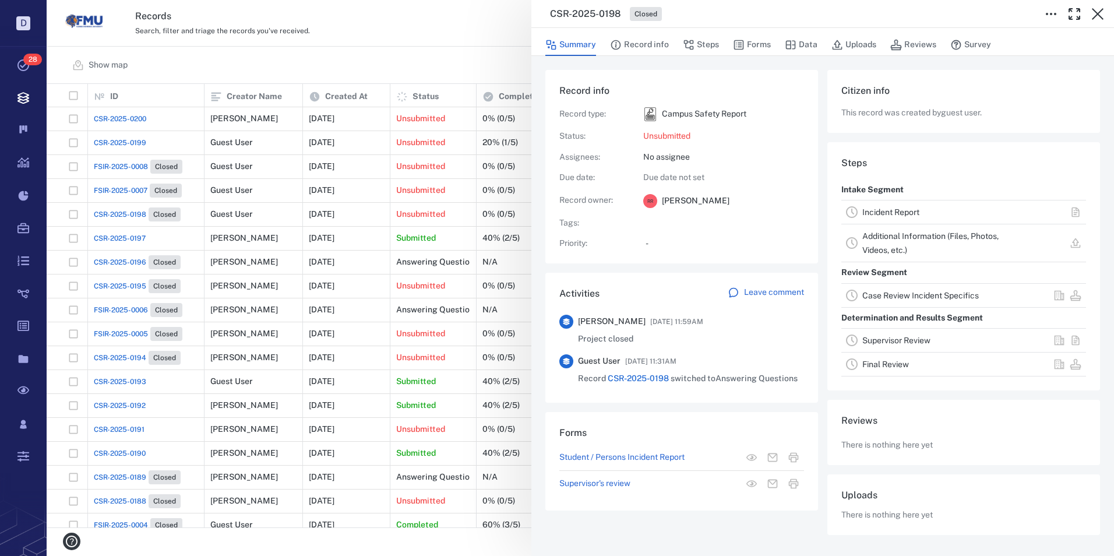
click at [1097, 12] on icon "button" at bounding box center [1098, 14] width 14 height 14
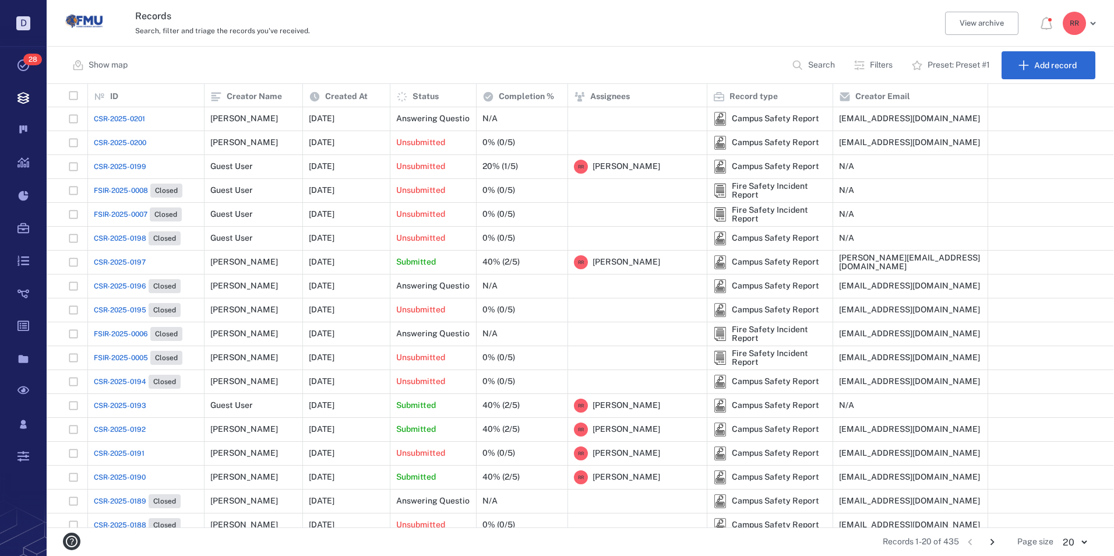
click at [139, 118] on span "CSR-2025-0201" at bounding box center [119, 119] width 51 height 10
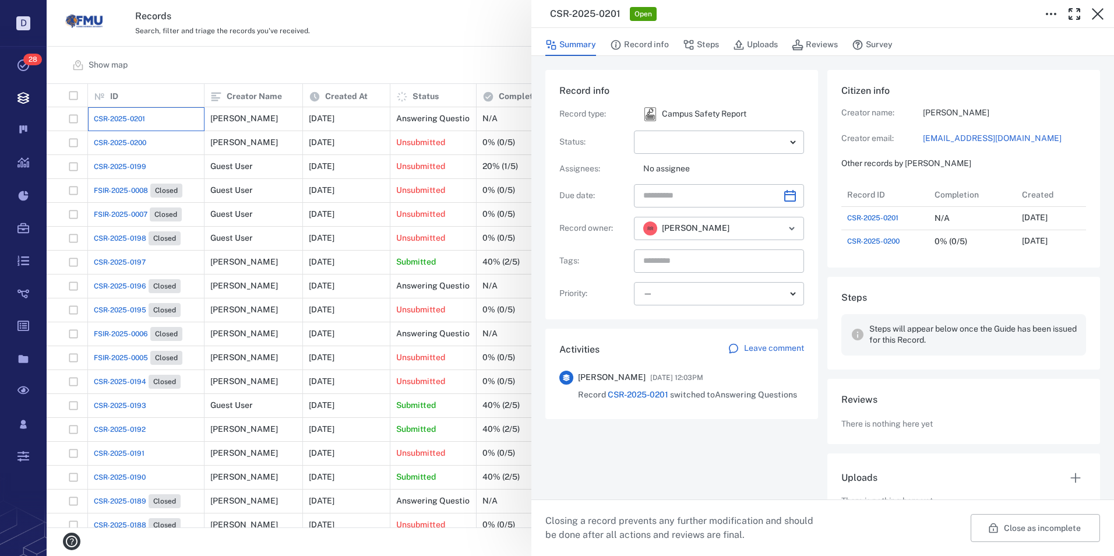
scroll to position [70, 231]
click at [132, 143] on div "CSR-2025-0201 Open Summary Record info Steps Uploads Reviews Survey Record info…" at bounding box center [581, 278] width 1068 height 556
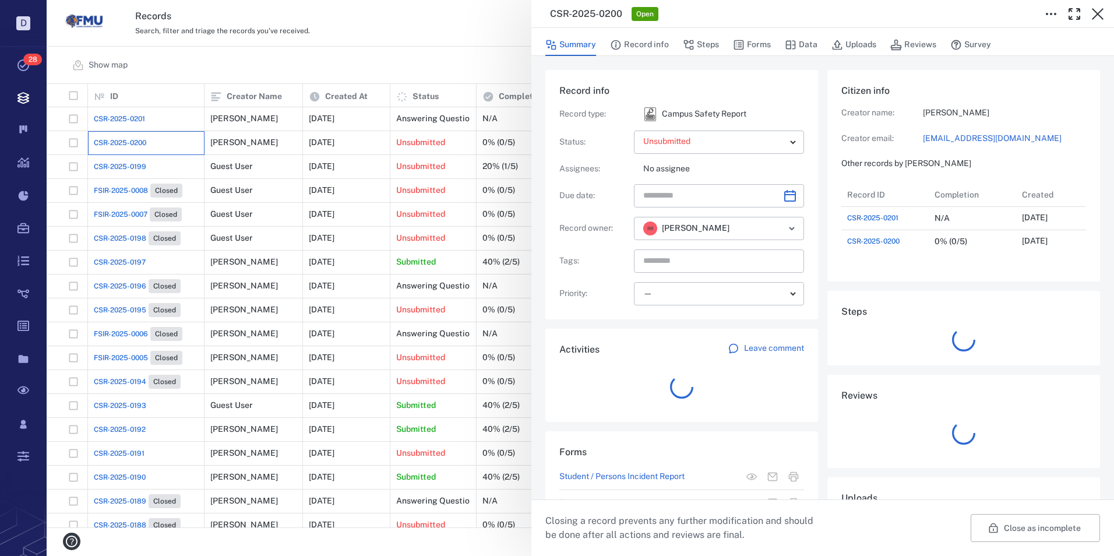
scroll to position [70, 231]
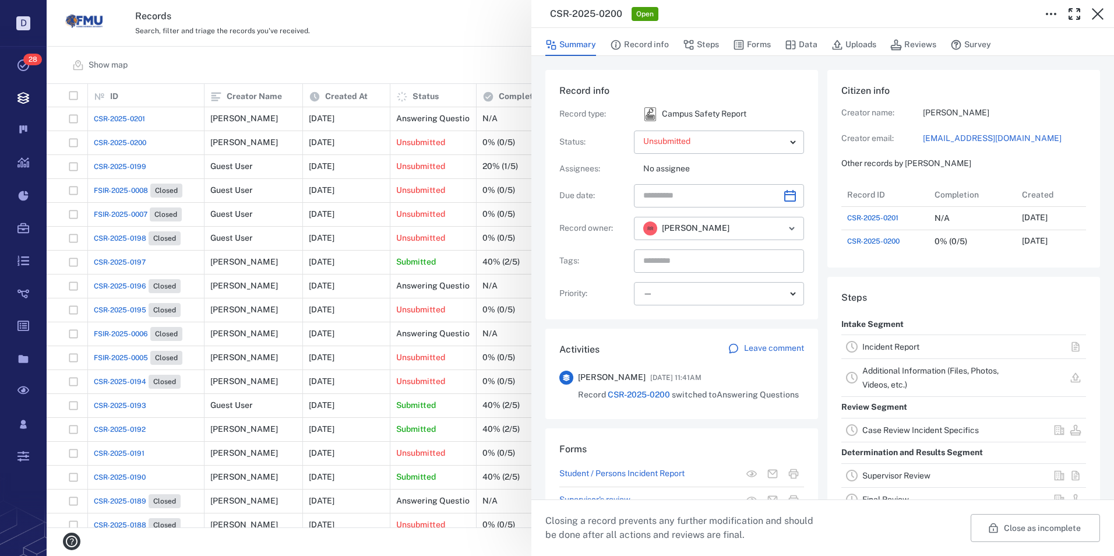
click at [886, 351] on link "Incident Report" at bounding box center [891, 346] width 57 height 9
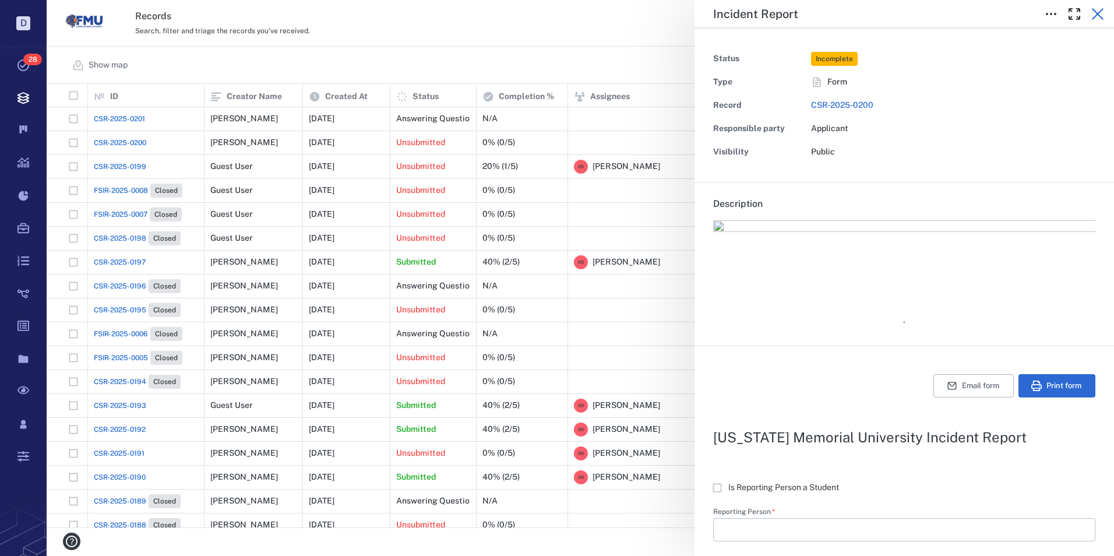
click at [1095, 15] on icon "button" at bounding box center [1098, 14] width 14 height 14
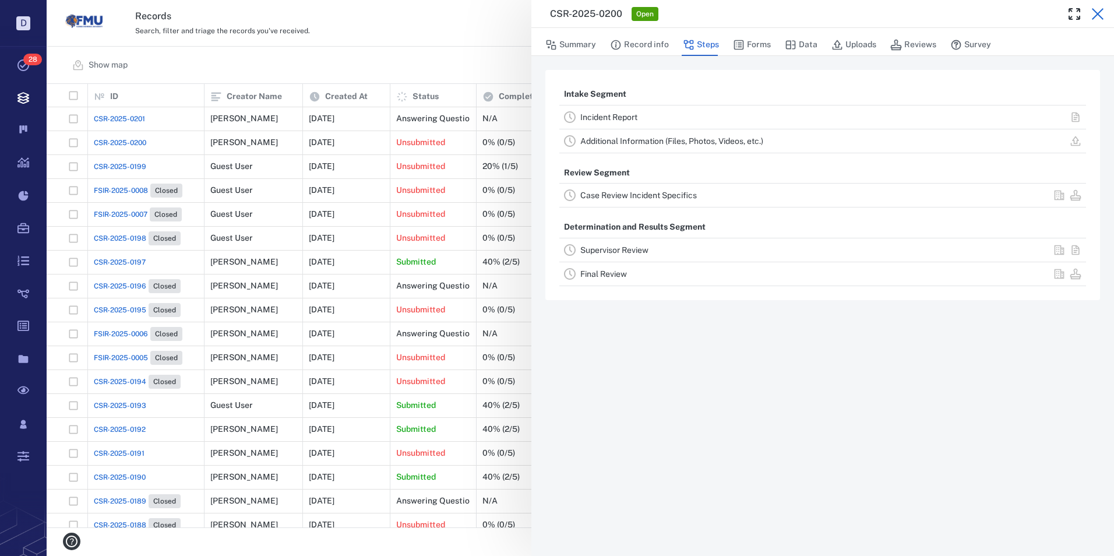
click at [1097, 16] on icon "button" at bounding box center [1098, 14] width 14 height 14
